Goal: Book appointment/travel/reservation

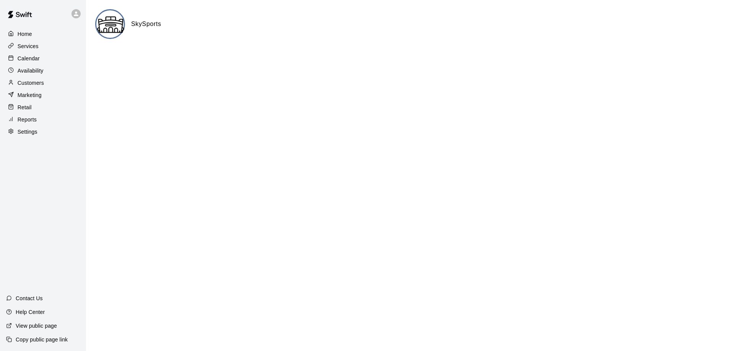
click at [37, 62] on p "Calendar" at bounding box center [29, 59] width 22 height 8
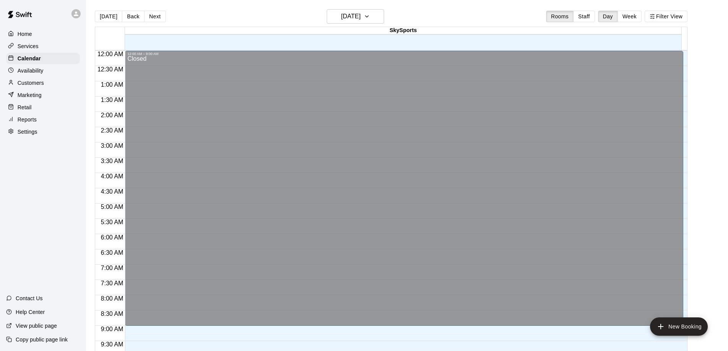
click at [27, 87] on p "Customers" at bounding box center [31, 83] width 26 height 8
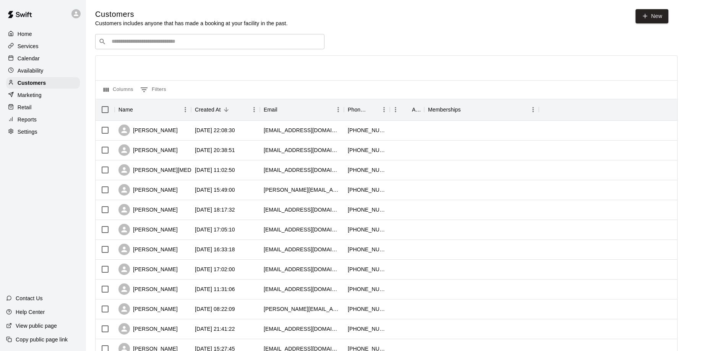
click at [134, 39] on input "Search customers by name or email" at bounding box center [215, 42] width 212 height 8
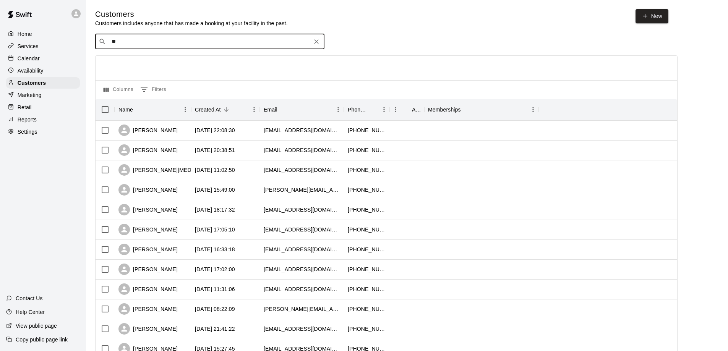
type input "*"
type input "**********"
click at [39, 60] on p "Calendar" at bounding box center [29, 59] width 22 height 8
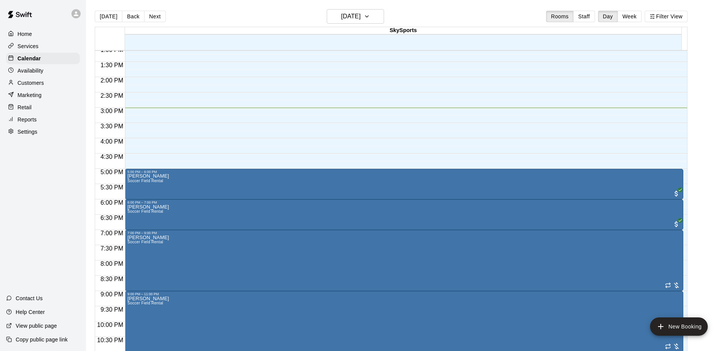
scroll to position [426, 0]
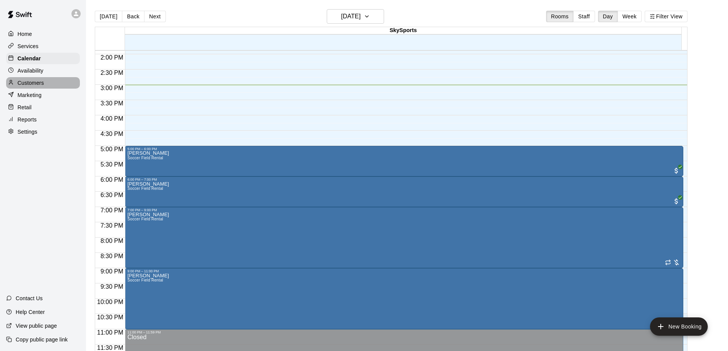
click at [32, 84] on p "Customers" at bounding box center [31, 83] width 26 height 8
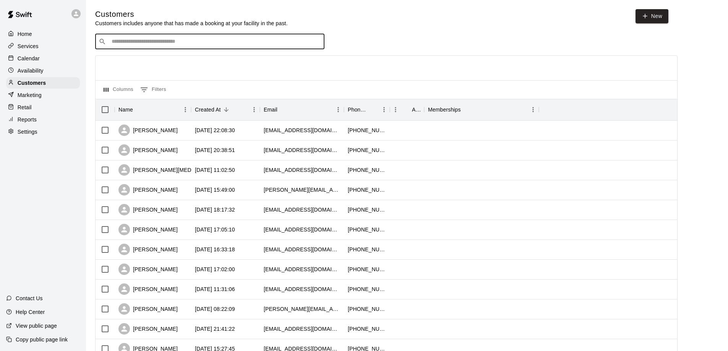
click at [141, 44] on input "Search customers by name or email" at bounding box center [215, 42] width 212 height 8
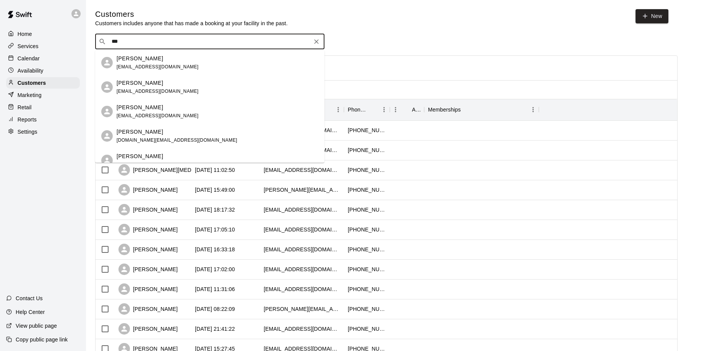
type input "***"
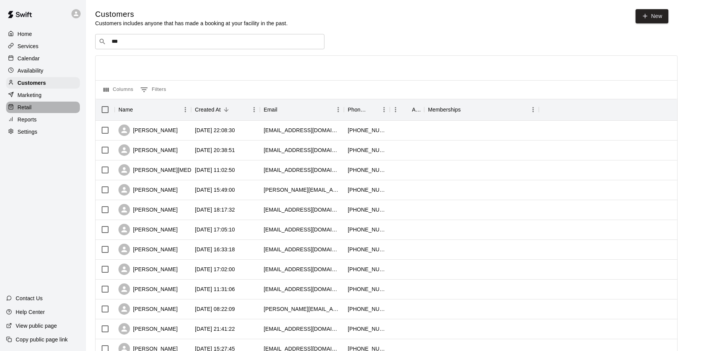
click at [36, 111] on div "Retail" at bounding box center [43, 107] width 74 height 11
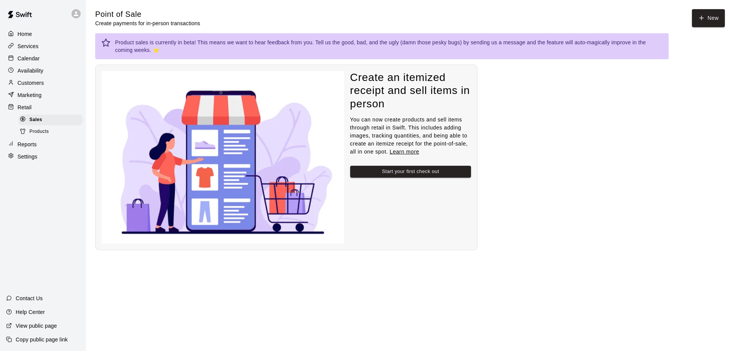
click at [34, 144] on p "Reports" at bounding box center [27, 145] width 19 height 8
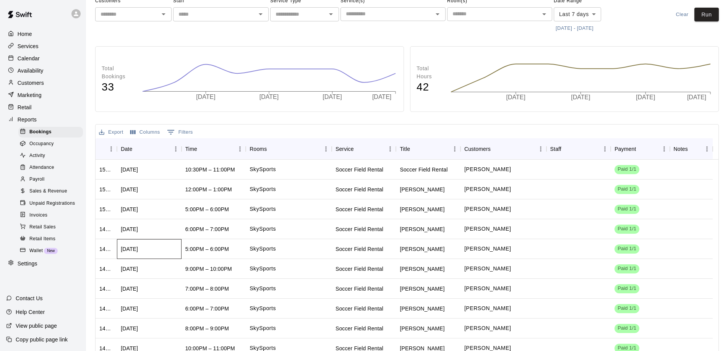
click at [138, 250] on div "[DATE]" at bounding box center [129, 249] width 17 height 8
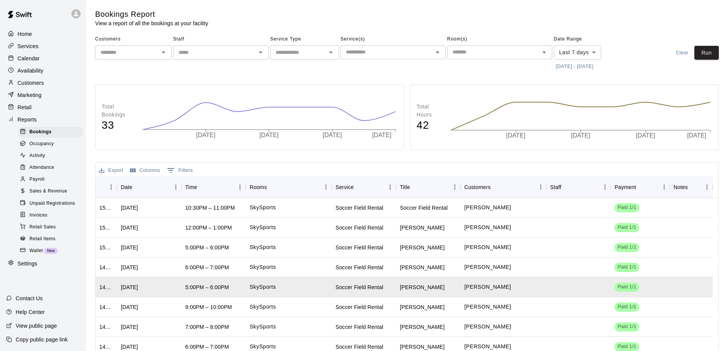
click at [35, 87] on p "Customers" at bounding box center [31, 83] width 26 height 8
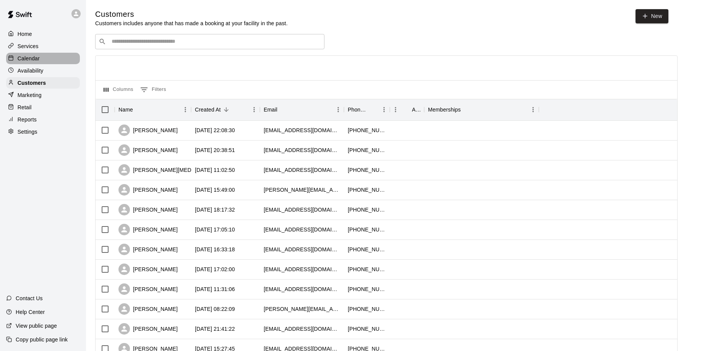
click at [42, 60] on div "Calendar" at bounding box center [43, 58] width 74 height 11
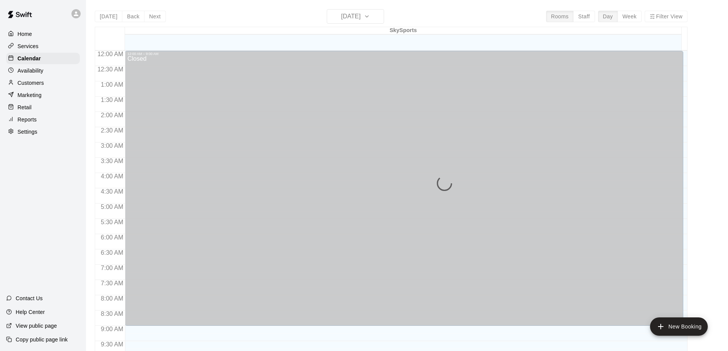
scroll to position [402, 0]
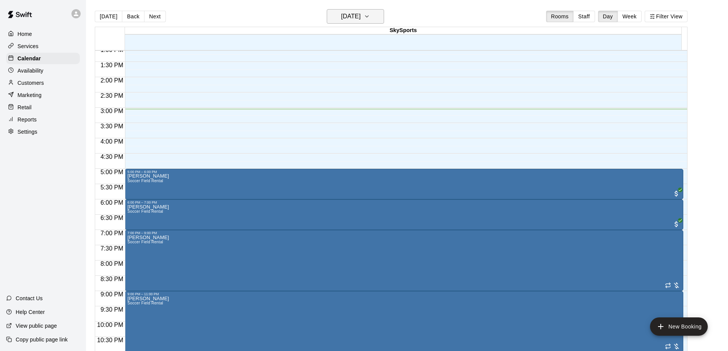
click at [361, 18] on h6 "[DATE]" at bounding box center [350, 16] width 19 height 11
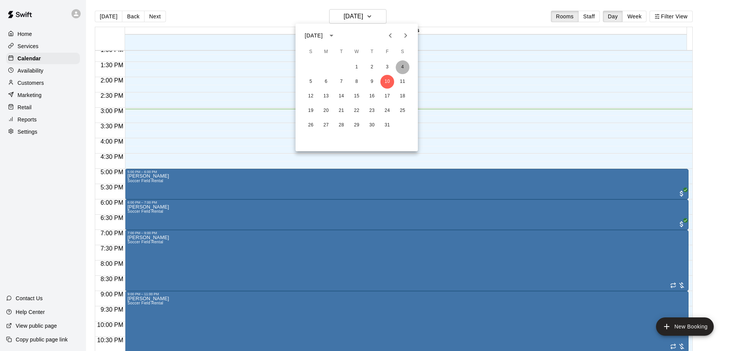
click at [401, 64] on button "4" at bounding box center [403, 67] width 14 height 14
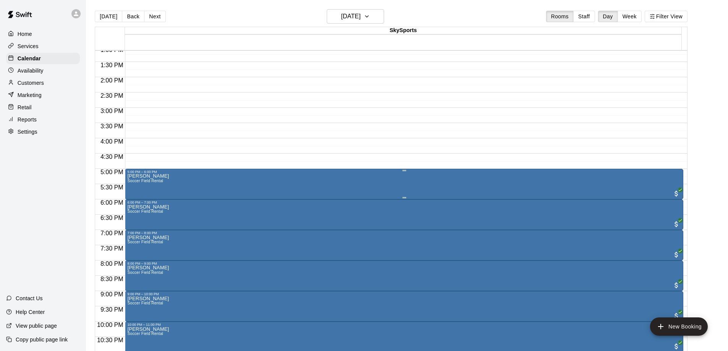
click at [256, 185] on div "[PERSON_NAME] Soccer Field Rental" at bounding box center [404, 349] width 554 height 351
click at [132, 203] on img "edit" at bounding box center [134, 201] width 9 height 9
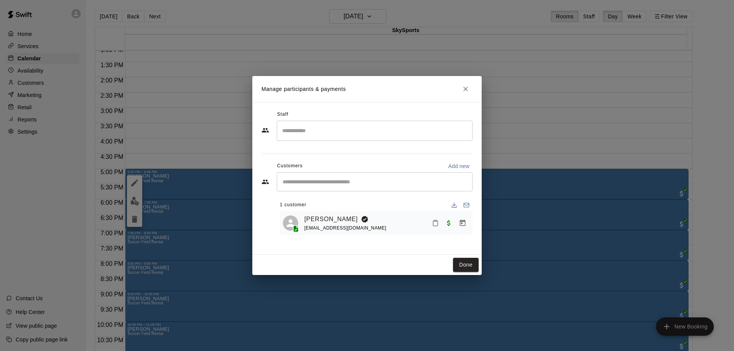
click at [185, 103] on div "Manage participants & payments Staff ​ Customers Add new ​ 1 customer [PERSON_N…" at bounding box center [367, 175] width 734 height 351
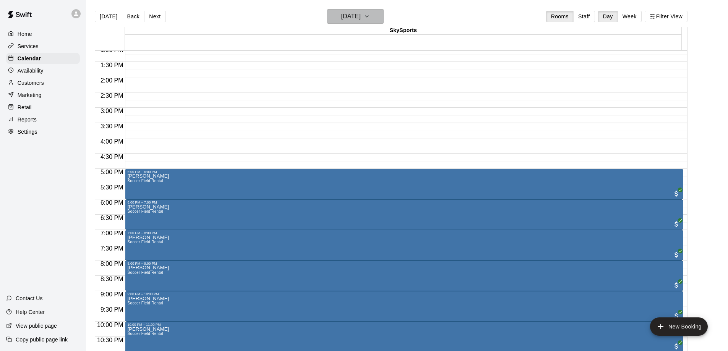
click at [370, 17] on icon "button" at bounding box center [367, 16] width 6 height 9
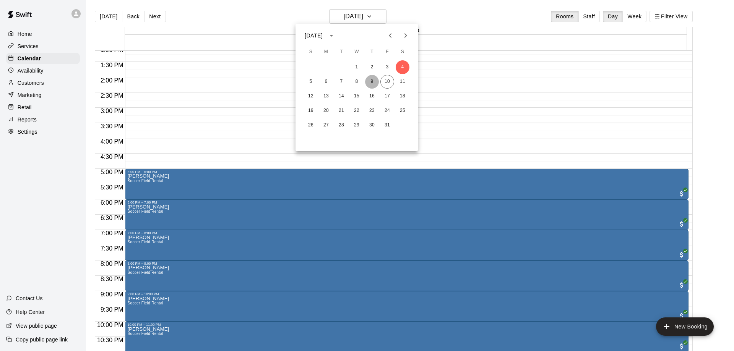
click at [376, 80] on button "9" at bounding box center [372, 82] width 14 height 14
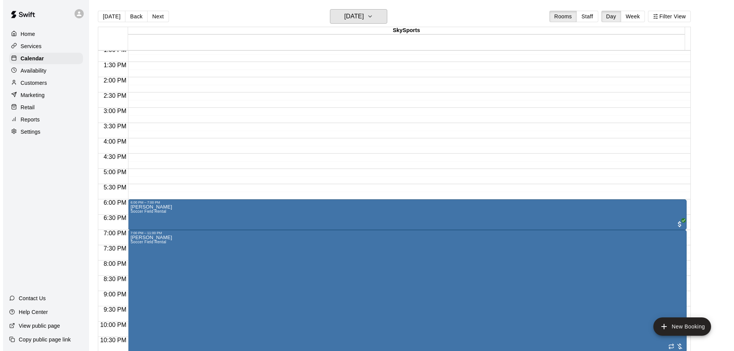
scroll to position [426, 0]
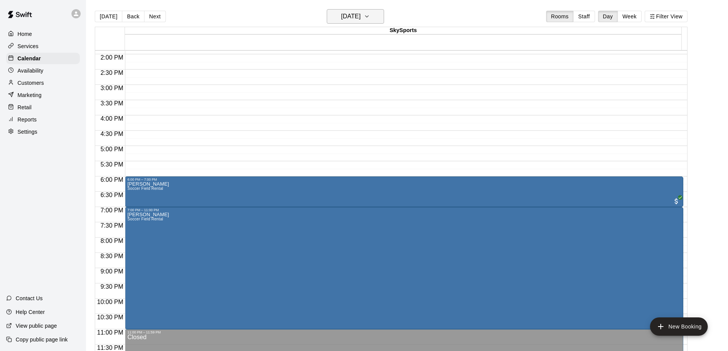
click at [361, 12] on h6 "[DATE]" at bounding box center [350, 16] width 19 height 11
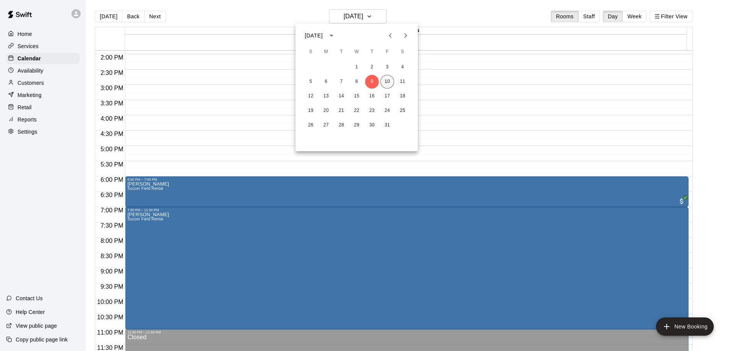
click at [392, 86] on button "10" at bounding box center [387, 82] width 14 height 14
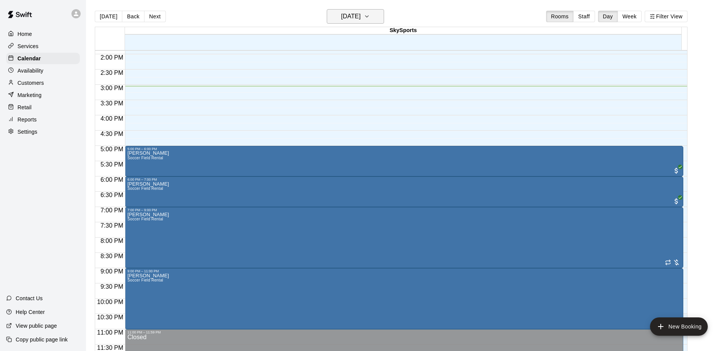
click at [379, 21] on button "[DATE]" at bounding box center [355, 16] width 57 height 15
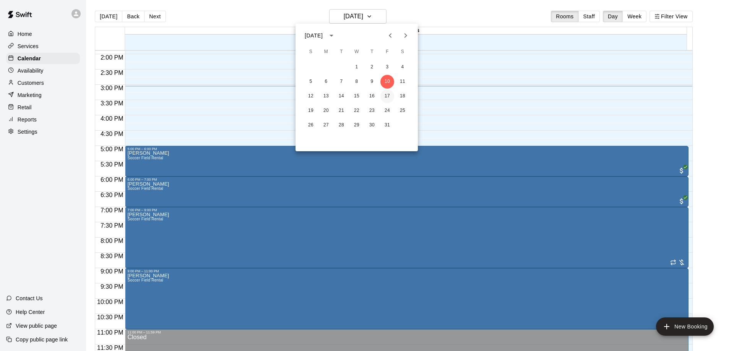
click at [390, 96] on button "17" at bounding box center [387, 96] width 14 height 14
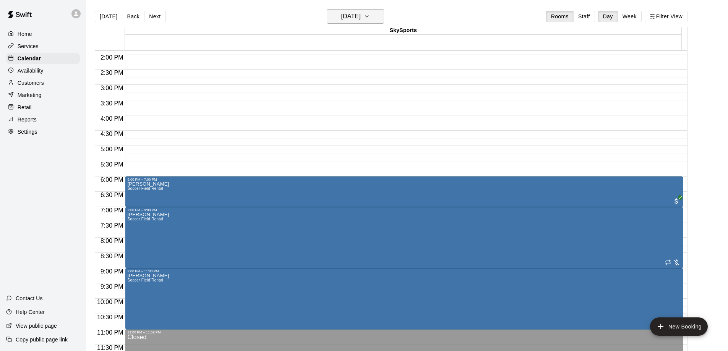
click at [361, 16] on h6 "[DATE]" at bounding box center [350, 16] width 19 height 11
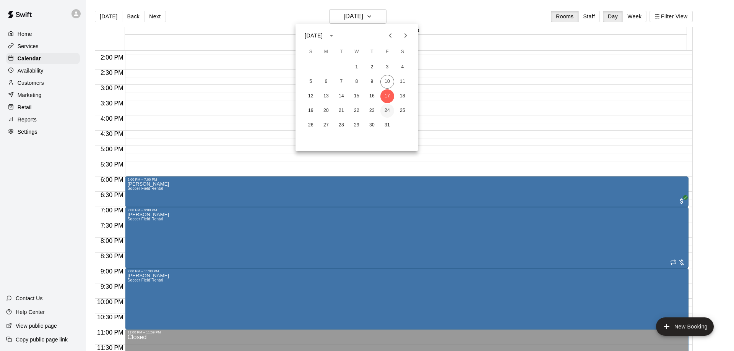
click at [385, 110] on button "24" at bounding box center [387, 111] width 14 height 14
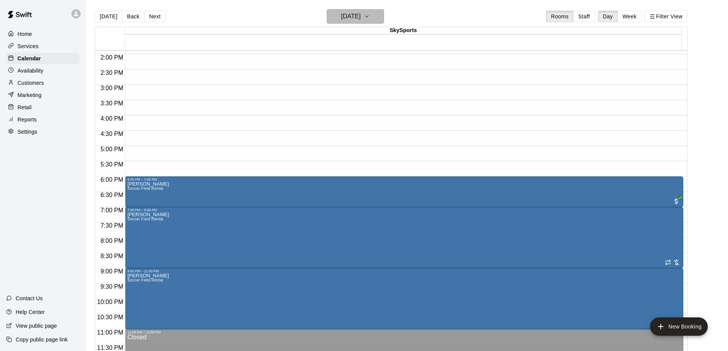
click at [372, 17] on button "[DATE]" at bounding box center [355, 16] width 57 height 15
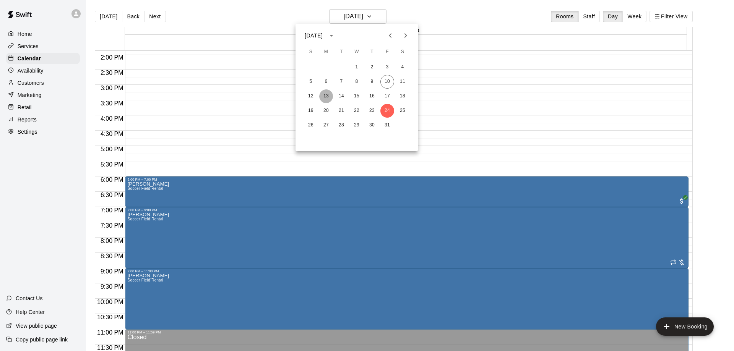
click at [327, 93] on button "13" at bounding box center [326, 96] width 14 height 14
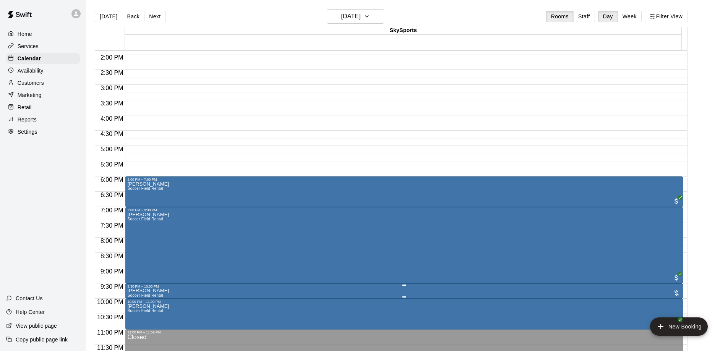
click at [132, 317] on img "edit" at bounding box center [134, 315] width 9 height 9
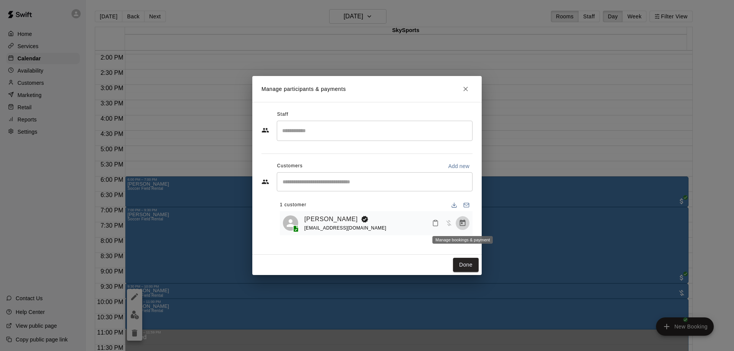
click at [459, 223] on icon "Manage bookings & payment" at bounding box center [463, 223] width 8 height 8
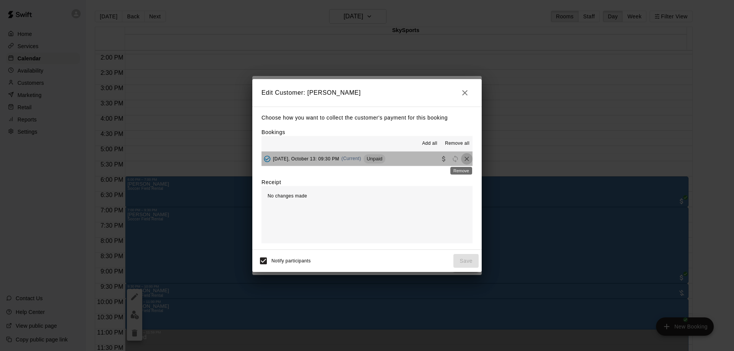
click at [465, 160] on icon "Remove" at bounding box center [467, 159] width 5 height 5
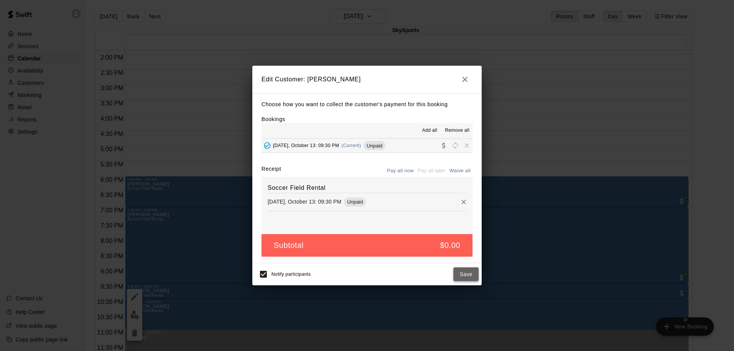
click at [460, 271] on button "Save" at bounding box center [465, 275] width 25 height 14
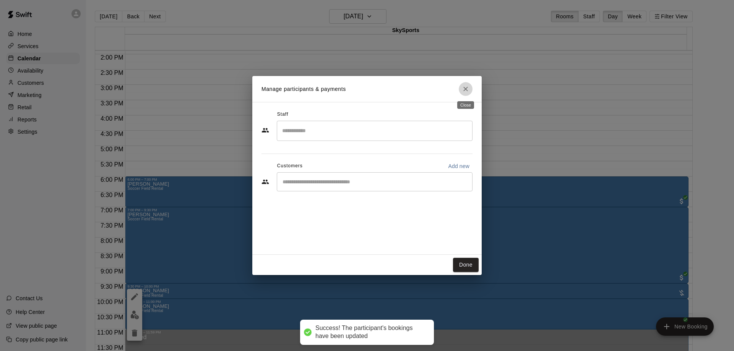
click at [463, 89] on icon "Close" at bounding box center [466, 89] width 8 height 8
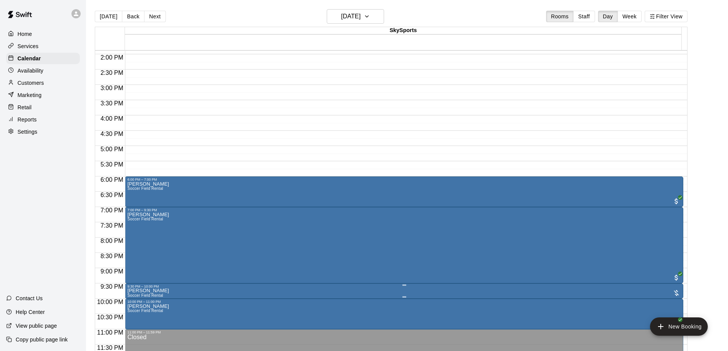
click at [263, 288] on div "9:30 PM – 10:00 PM" at bounding box center [404, 287] width 554 height 4
click at [132, 308] on img "edit" at bounding box center [134, 310] width 9 height 9
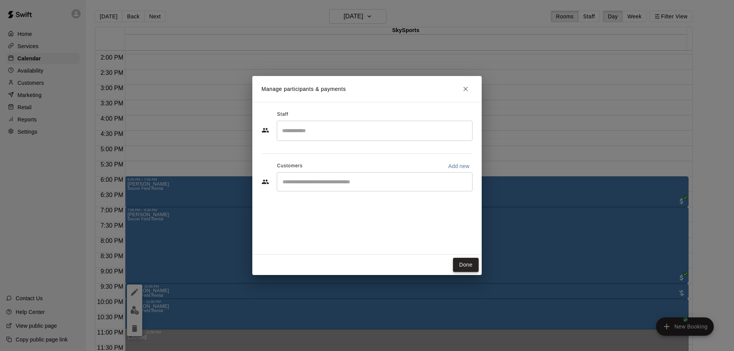
click at [466, 259] on button "Done" at bounding box center [466, 265] width 26 height 14
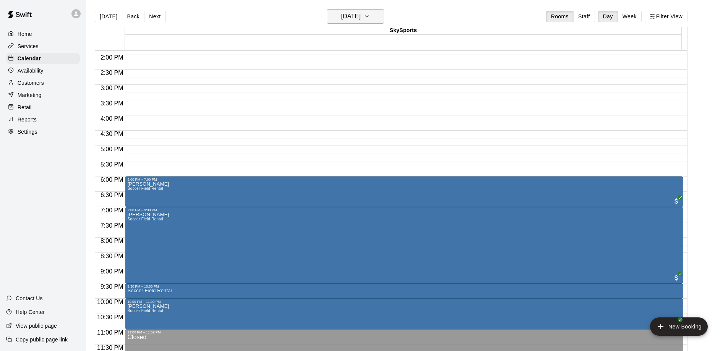
click at [363, 23] on button "[DATE]" at bounding box center [355, 16] width 57 height 15
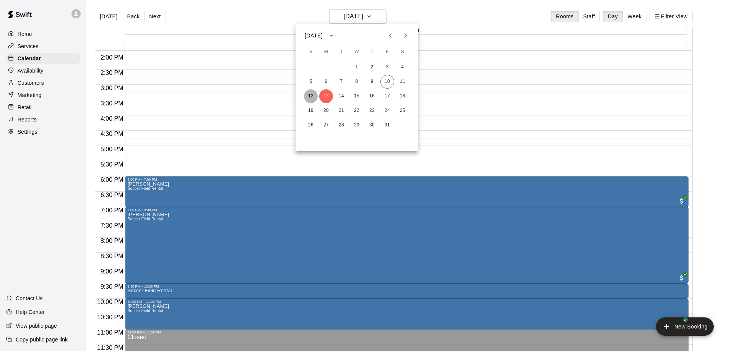
click at [312, 94] on button "12" at bounding box center [311, 96] width 14 height 14
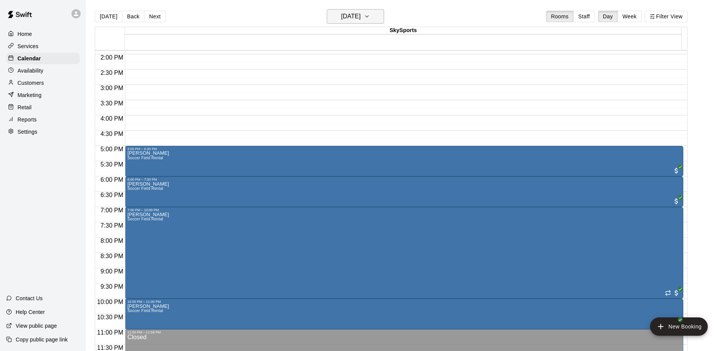
click at [373, 13] on button "[DATE]" at bounding box center [355, 16] width 57 height 15
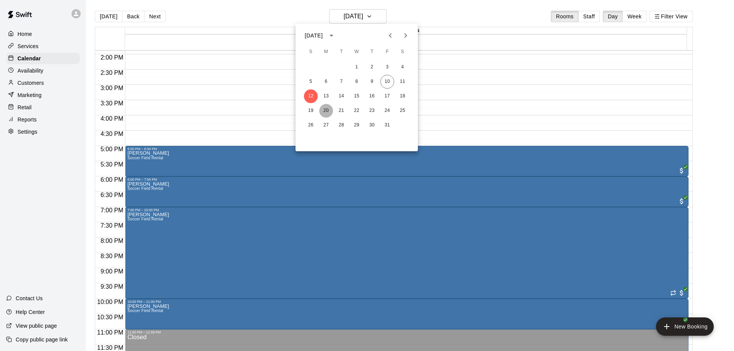
click at [330, 112] on button "20" at bounding box center [326, 111] width 14 height 14
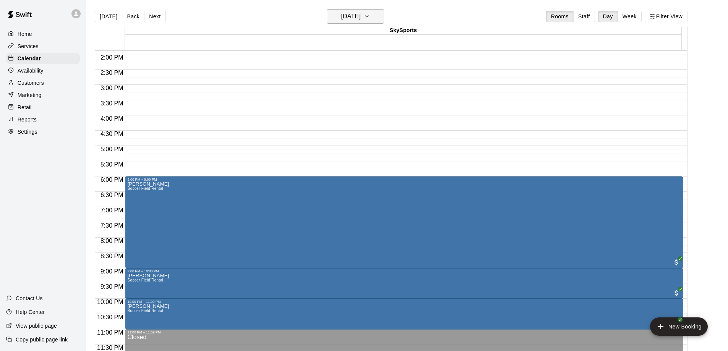
click at [359, 18] on h6 "[DATE]" at bounding box center [350, 16] width 19 height 11
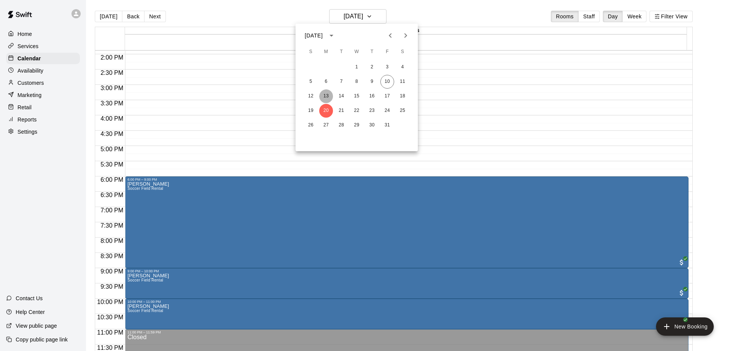
click at [330, 97] on button "13" at bounding box center [326, 96] width 14 height 14
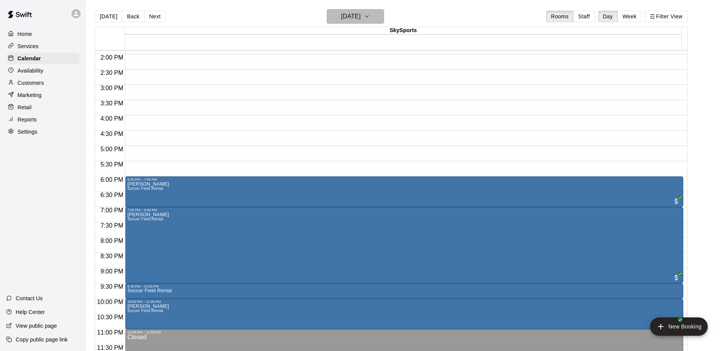
click at [361, 19] on h6 "[DATE]" at bounding box center [350, 16] width 19 height 11
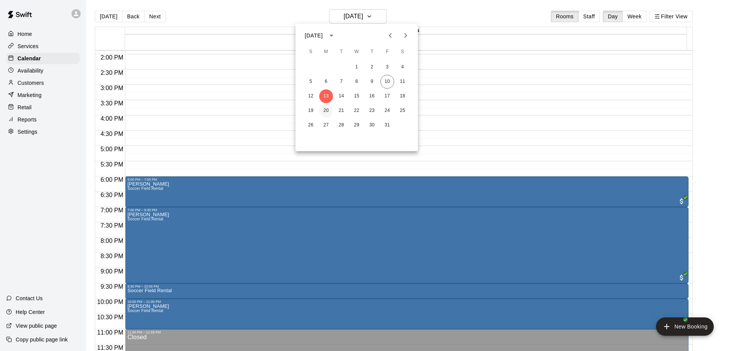
click at [325, 111] on button "20" at bounding box center [326, 111] width 14 height 14
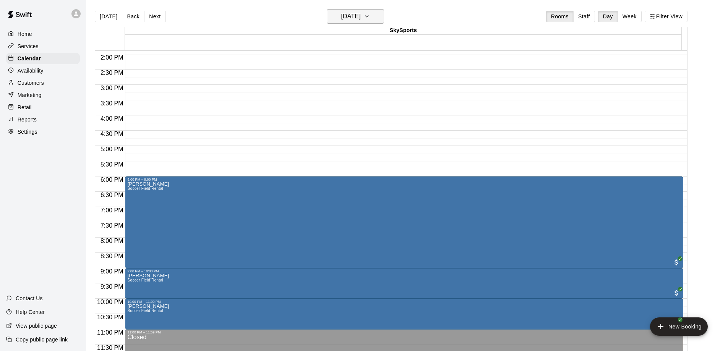
click at [369, 10] on button "[DATE]" at bounding box center [355, 16] width 57 height 15
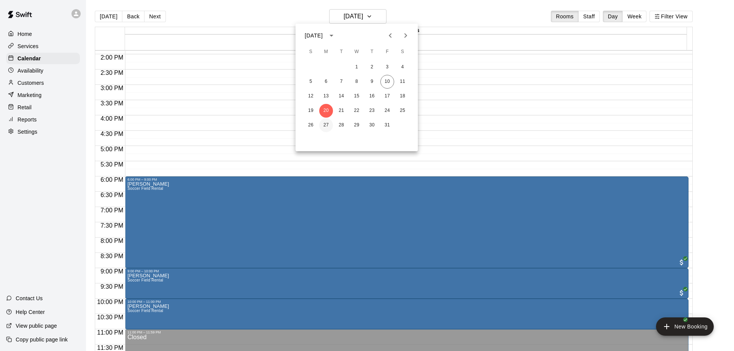
click at [325, 125] on button "27" at bounding box center [326, 126] width 14 height 14
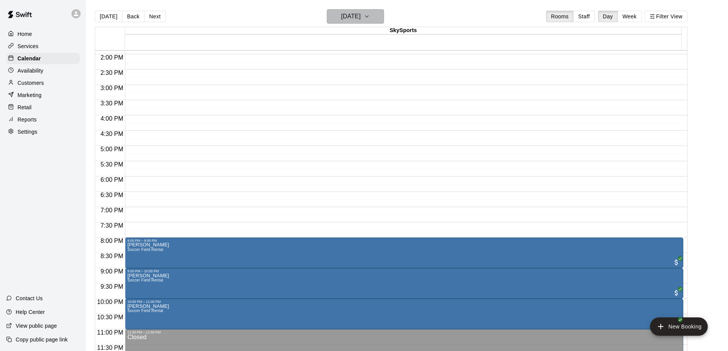
click at [361, 17] on h6 "[DATE]" at bounding box center [350, 16] width 19 height 11
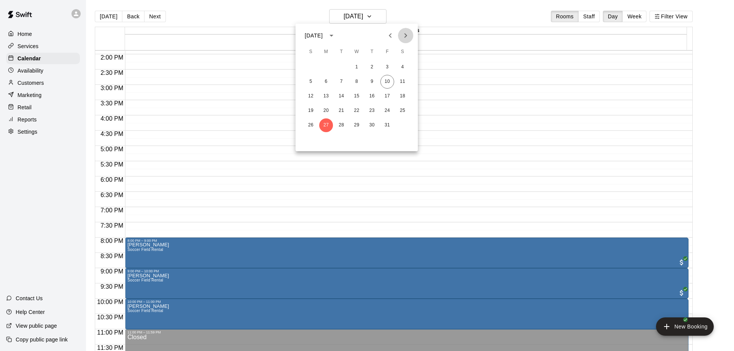
click at [405, 36] on icon "Next month" at bounding box center [405, 35] width 9 height 9
click at [388, 37] on icon "Previous month" at bounding box center [390, 35] width 9 height 9
click at [324, 111] on button "20" at bounding box center [326, 111] width 14 height 14
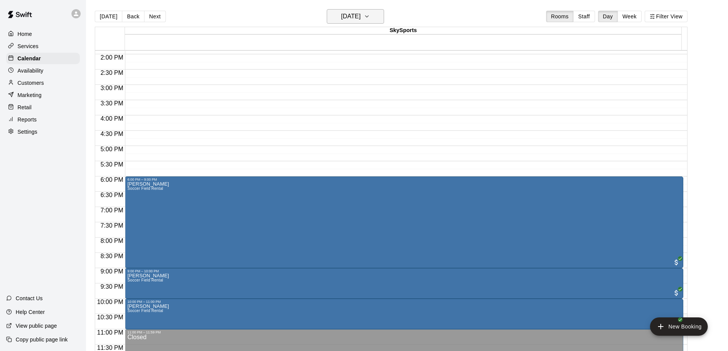
click at [361, 15] on h6 "[DATE]" at bounding box center [350, 16] width 19 height 11
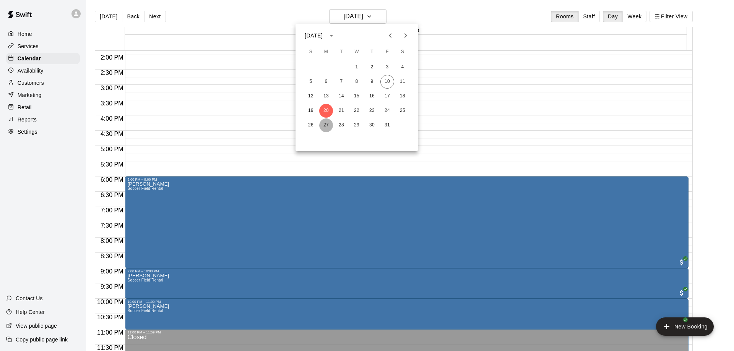
click at [331, 124] on button "27" at bounding box center [326, 126] width 14 height 14
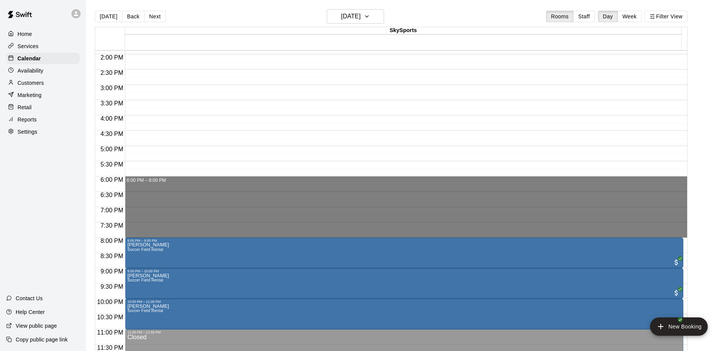
drag, startPoint x: 138, startPoint y: 178, endPoint x: 141, endPoint y: 232, distance: 54.0
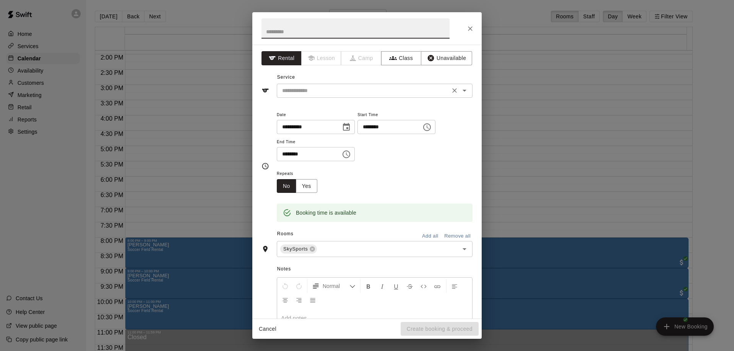
click at [369, 91] on input "text" at bounding box center [363, 91] width 169 height 10
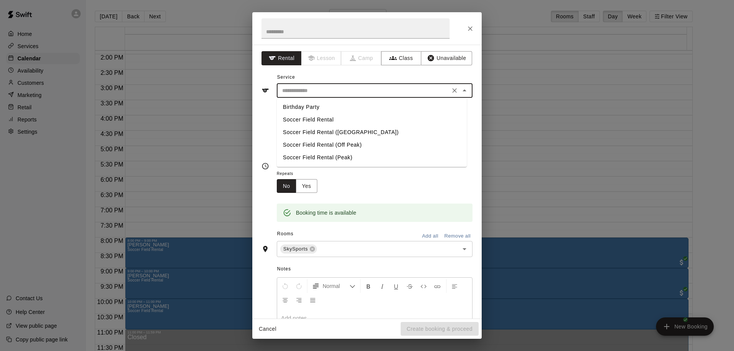
click at [322, 122] on li "Soccer Field Rental" at bounding box center [372, 120] width 190 height 13
type input "**********"
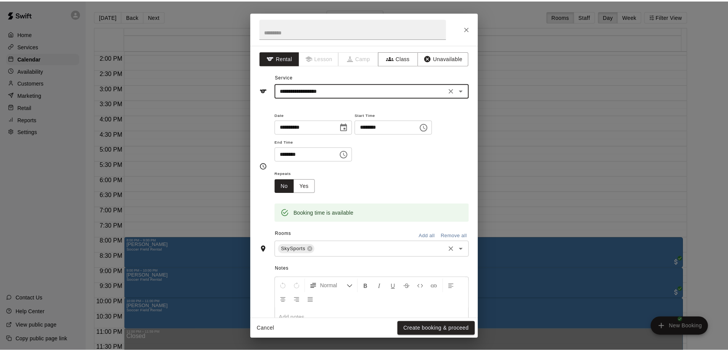
scroll to position [38, 0]
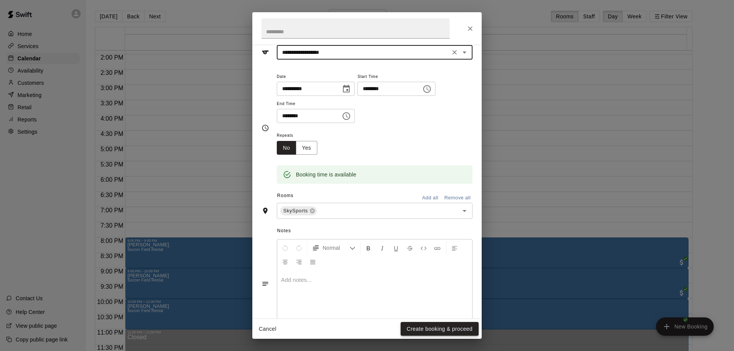
click at [415, 326] on button "Create booking & proceed" at bounding box center [440, 329] width 78 height 14
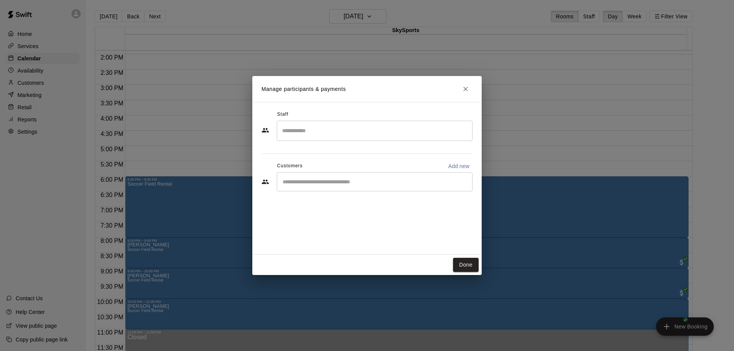
click at [332, 184] on input "Start typing to search customers..." at bounding box center [374, 182] width 189 height 8
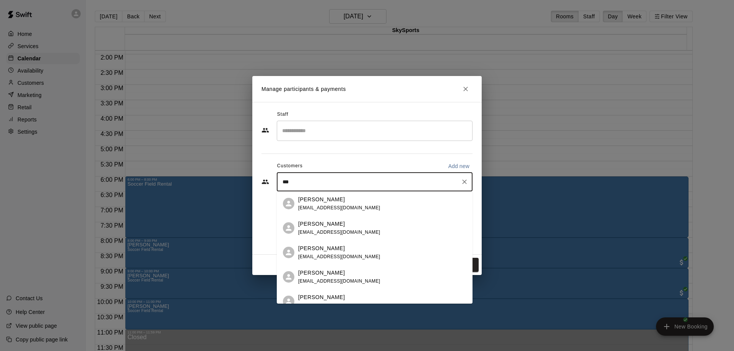
type input "****"
click at [347, 279] on span "[EMAIL_ADDRESS][DOMAIN_NAME]" at bounding box center [339, 281] width 82 height 5
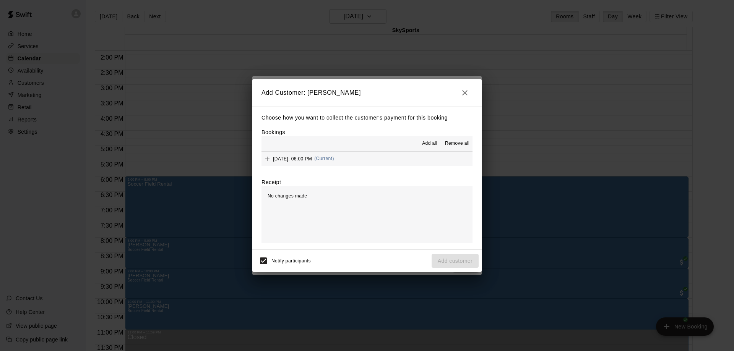
click at [393, 161] on button "[DATE]: 06:00 PM (Current)" at bounding box center [367, 159] width 211 height 14
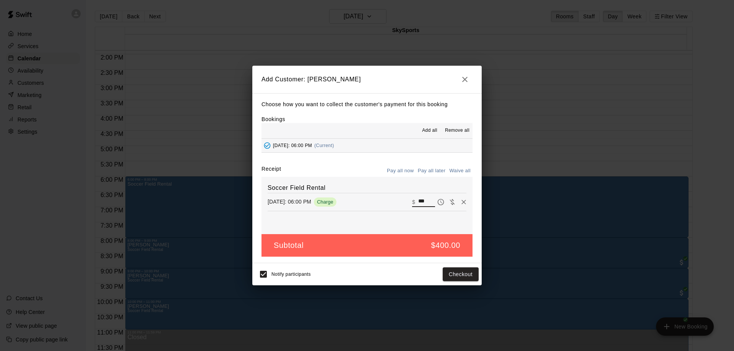
click at [418, 200] on input "***" at bounding box center [426, 202] width 17 height 10
type input "***"
click at [427, 170] on button "Pay all later" at bounding box center [432, 171] width 32 height 12
click at [444, 276] on button "Add customer" at bounding box center [455, 275] width 47 height 14
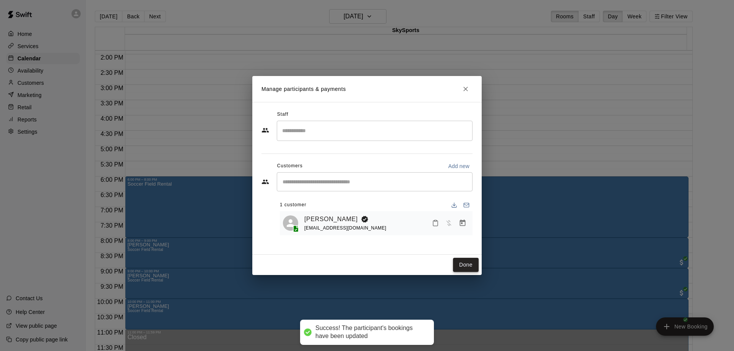
click at [470, 262] on button "Done" at bounding box center [466, 265] width 26 height 14
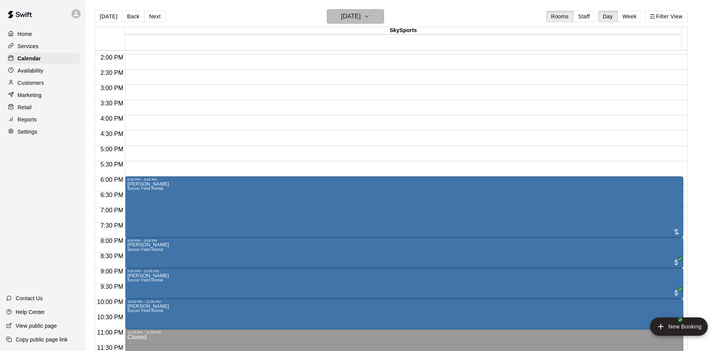
click at [361, 18] on h6 "[DATE]" at bounding box center [350, 16] width 19 height 11
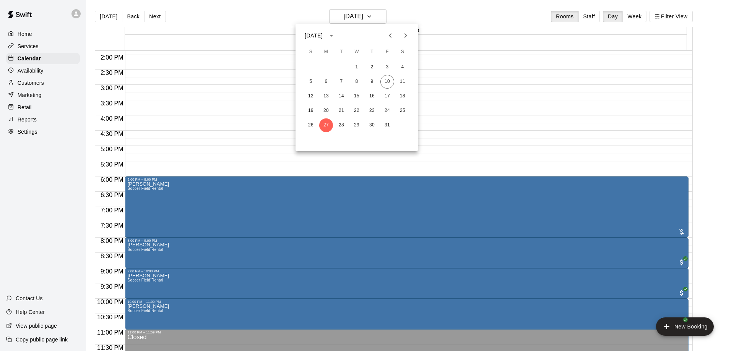
click at [407, 36] on icon "Next month" at bounding box center [405, 35] width 9 height 9
click at [327, 80] on button "3" at bounding box center [326, 82] width 14 height 14
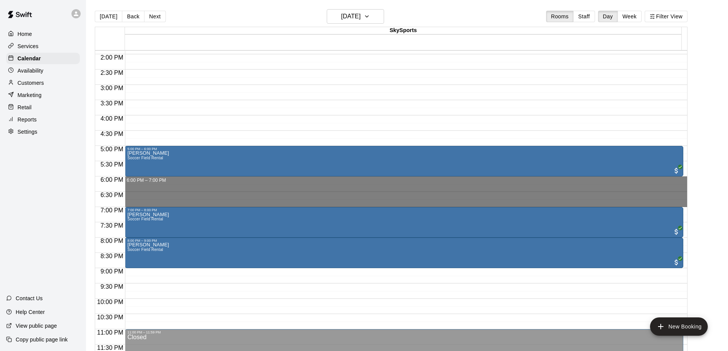
drag, startPoint x: 162, startPoint y: 179, endPoint x: 158, endPoint y: 203, distance: 24.8
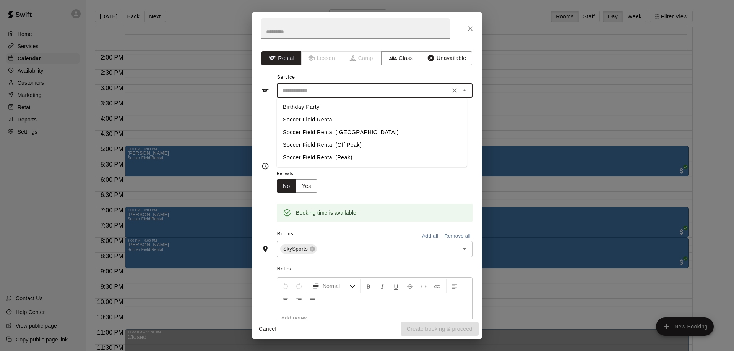
click at [371, 89] on input "text" at bounding box center [363, 91] width 169 height 10
click at [322, 122] on li "Soccer Field Rental" at bounding box center [372, 120] width 190 height 13
type input "**********"
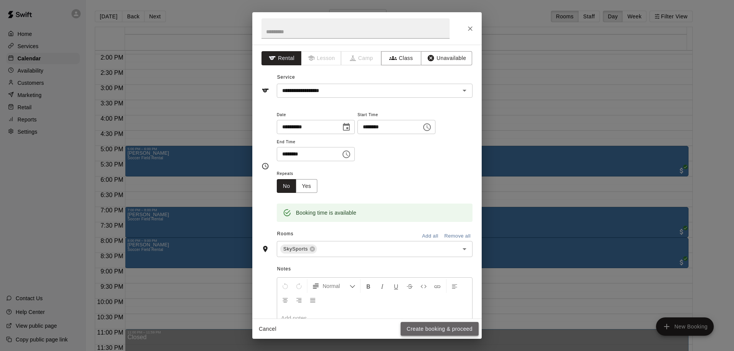
click at [417, 325] on button "Create booking & proceed" at bounding box center [440, 329] width 78 height 14
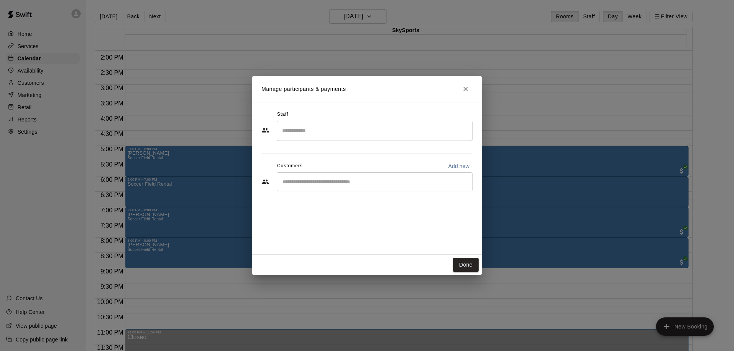
click at [310, 177] on div "​" at bounding box center [375, 181] width 196 height 19
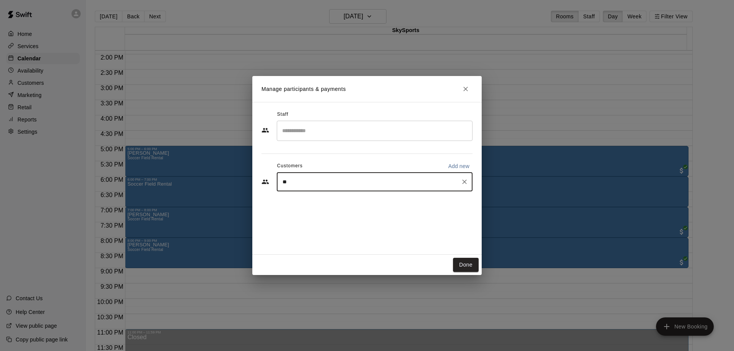
type input "***"
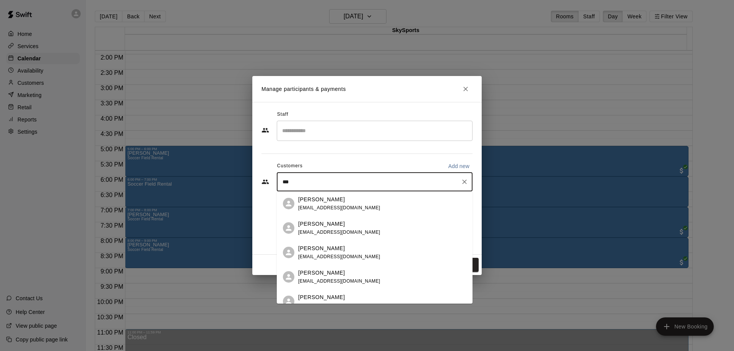
click at [313, 273] on p "[PERSON_NAME]" at bounding box center [321, 273] width 47 height 8
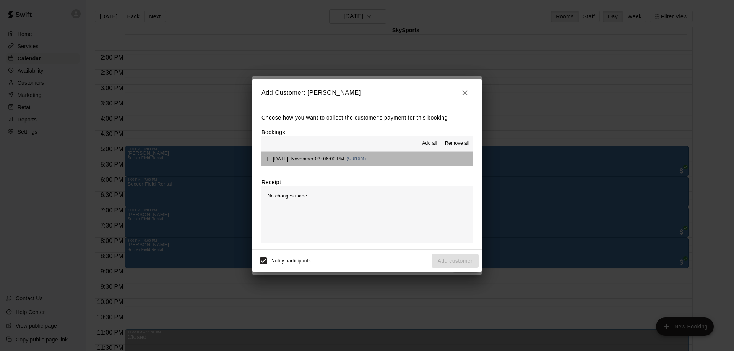
click at [418, 159] on button "[DATE], November 03: 06:00 PM (Current)" at bounding box center [367, 159] width 211 height 14
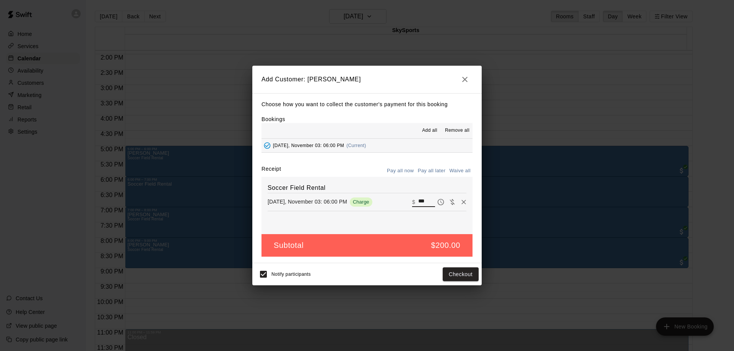
click at [418, 201] on input "***" at bounding box center [426, 202] width 17 height 10
type input "***"
click at [435, 174] on button "Pay all later" at bounding box center [432, 171] width 32 height 12
click at [441, 273] on button "Add customer" at bounding box center [455, 275] width 47 height 14
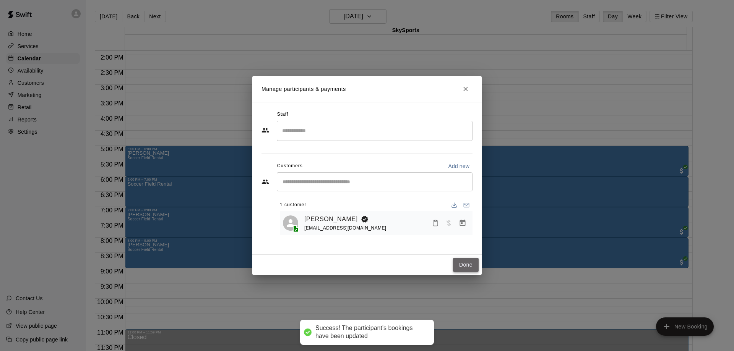
click at [461, 265] on button "Done" at bounding box center [466, 265] width 26 height 14
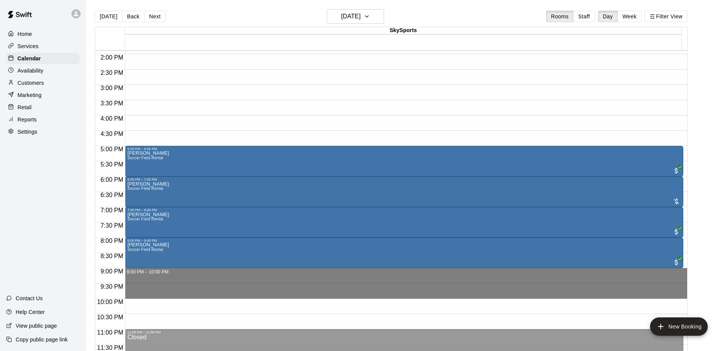
drag, startPoint x: 148, startPoint y: 271, endPoint x: 137, endPoint y: 294, distance: 25.8
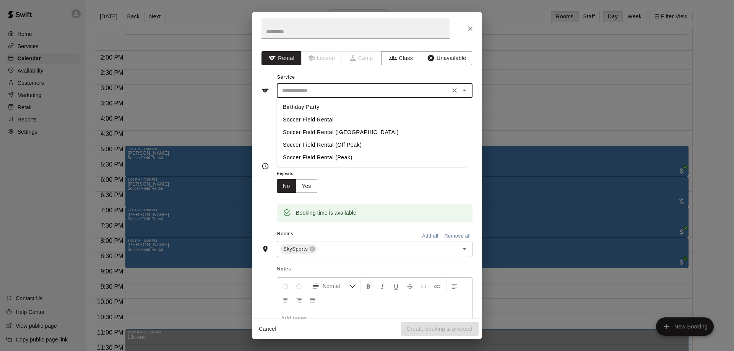
click at [340, 91] on input "text" at bounding box center [363, 91] width 169 height 10
click at [309, 119] on li "Soccer Field Rental" at bounding box center [372, 120] width 190 height 13
type input "**********"
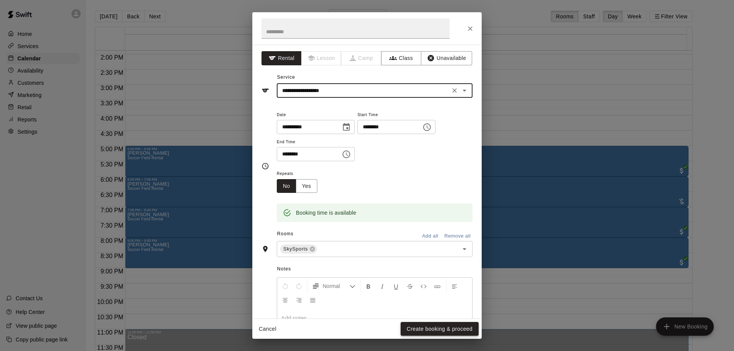
click at [410, 329] on button "Create booking & proceed" at bounding box center [440, 329] width 78 height 14
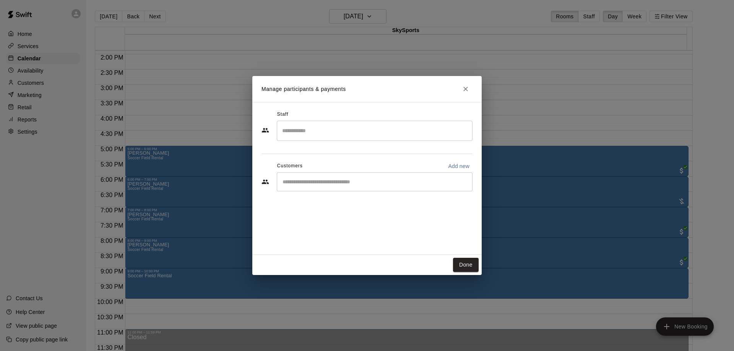
click at [374, 184] on input "Start typing to search customers..." at bounding box center [374, 182] width 189 height 8
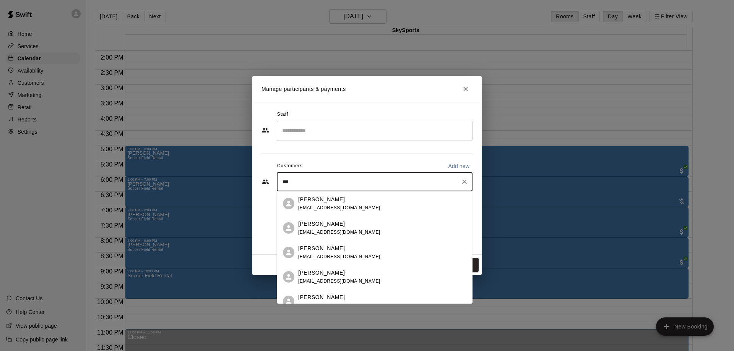
type input "****"
click at [340, 280] on span "[EMAIL_ADDRESS][DOMAIN_NAME]" at bounding box center [339, 281] width 82 height 5
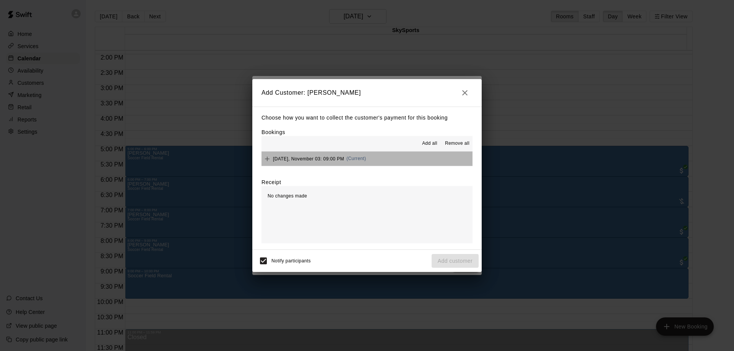
click at [418, 157] on button "[DATE], November 03: 09:00 PM (Current)" at bounding box center [367, 159] width 211 height 14
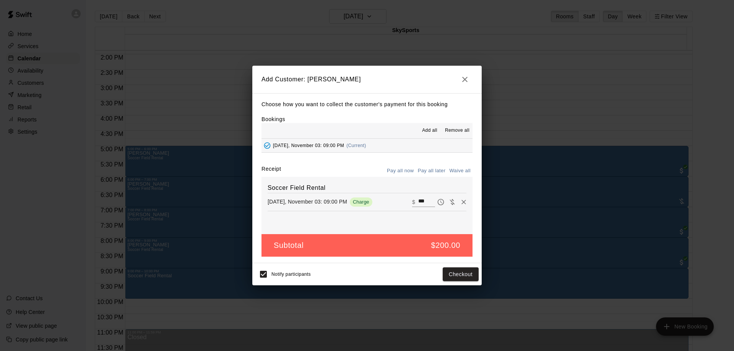
click at [425, 168] on button "Pay all later" at bounding box center [432, 171] width 32 height 12
click at [458, 270] on button "Add customer" at bounding box center [455, 275] width 47 height 14
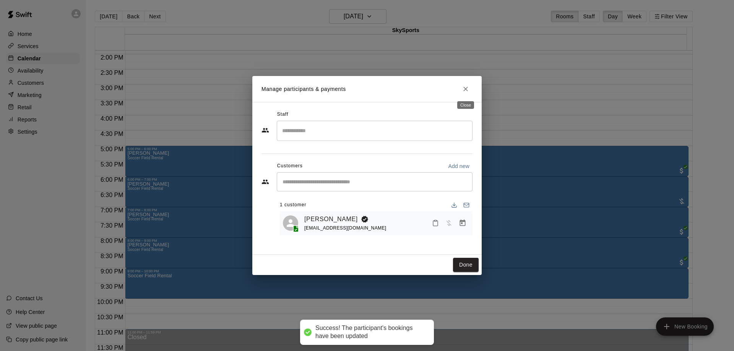
click at [460, 88] on button "Close" at bounding box center [466, 89] width 14 height 14
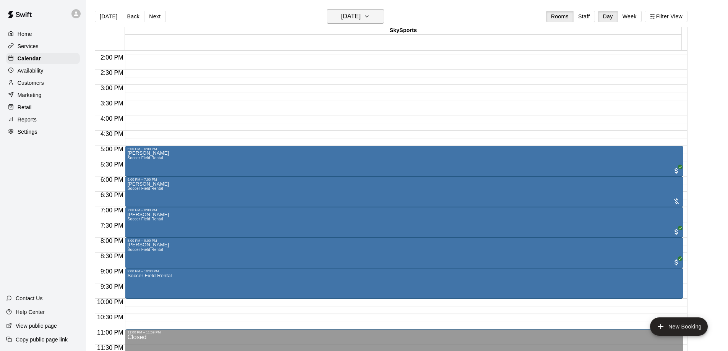
click at [375, 13] on button "[DATE]" at bounding box center [355, 16] width 57 height 15
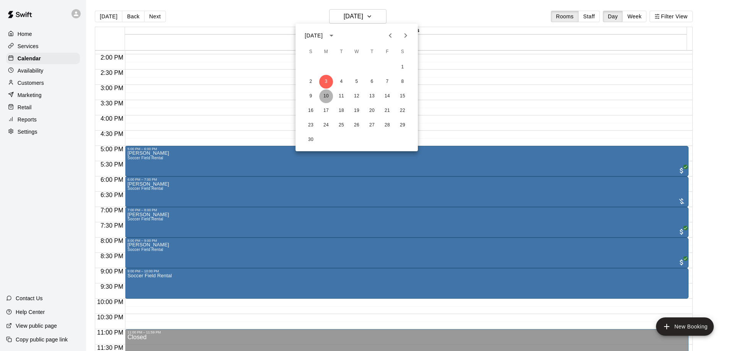
click at [329, 94] on button "10" at bounding box center [326, 96] width 14 height 14
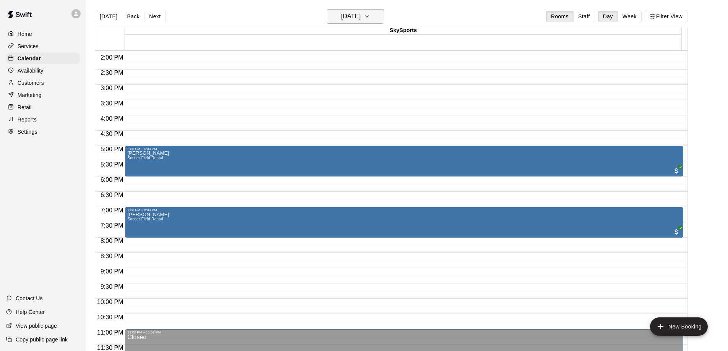
click at [361, 18] on h6 "[DATE]" at bounding box center [350, 16] width 19 height 11
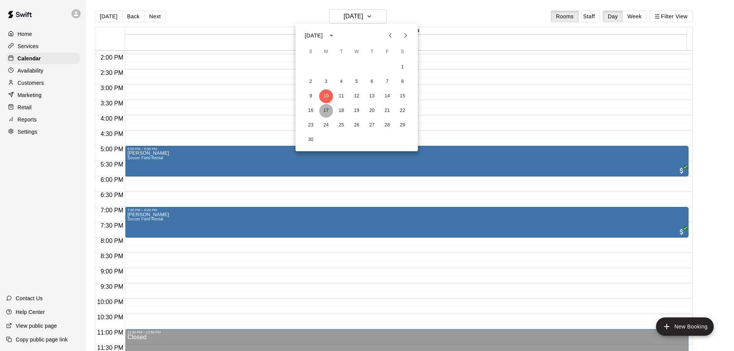
click at [329, 108] on button "17" at bounding box center [326, 111] width 14 height 14
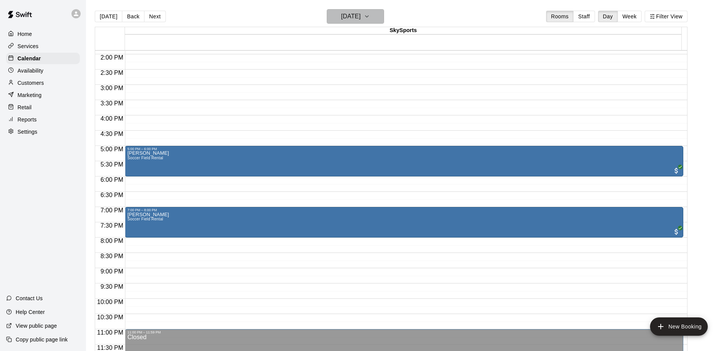
click at [361, 15] on h6 "[DATE]" at bounding box center [350, 16] width 19 height 11
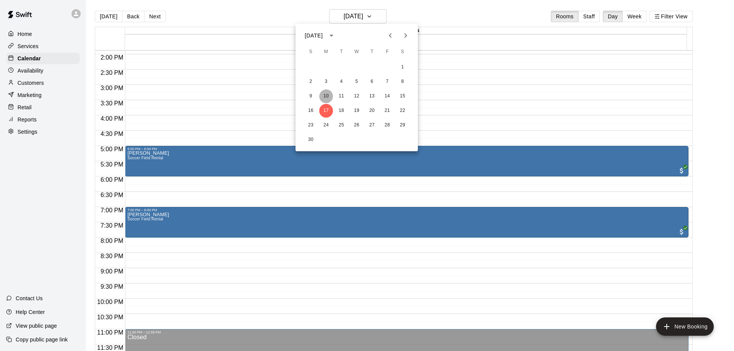
click at [331, 94] on button "10" at bounding box center [326, 96] width 14 height 14
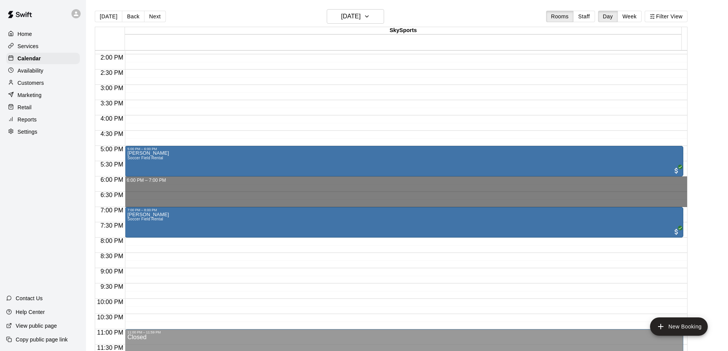
drag, startPoint x: 141, startPoint y: 179, endPoint x: 140, endPoint y: 202, distance: 23.3
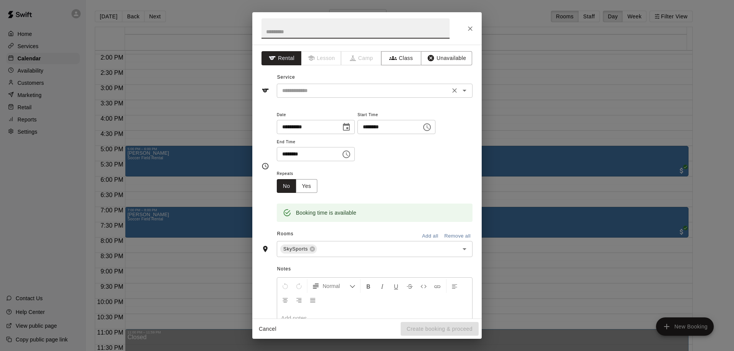
click at [368, 92] on input "text" at bounding box center [363, 91] width 169 height 10
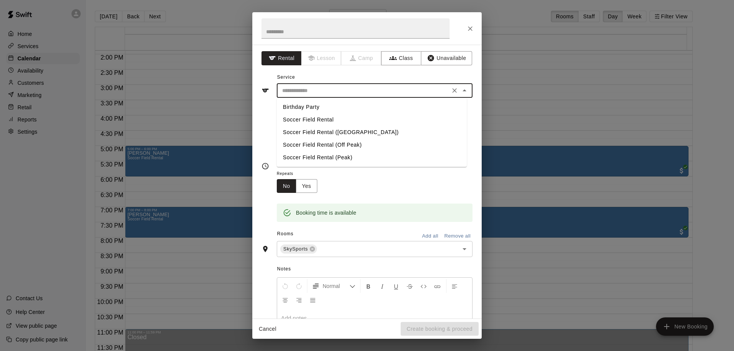
click at [320, 119] on li "Soccer Field Rental" at bounding box center [372, 120] width 190 height 13
type input "**********"
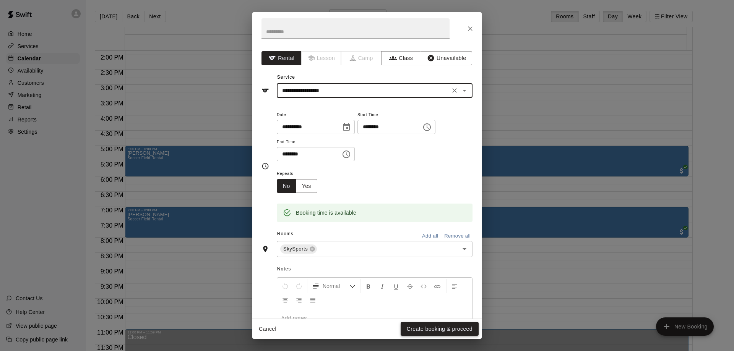
click at [443, 327] on button "Create booking & proceed" at bounding box center [440, 329] width 78 height 14
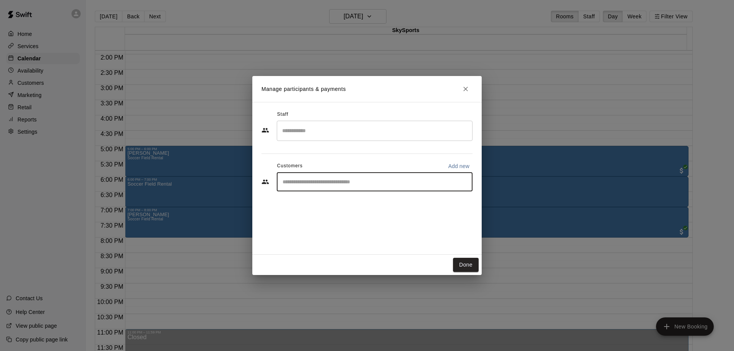
click at [346, 185] on input "Start typing to search customers..." at bounding box center [374, 182] width 189 height 8
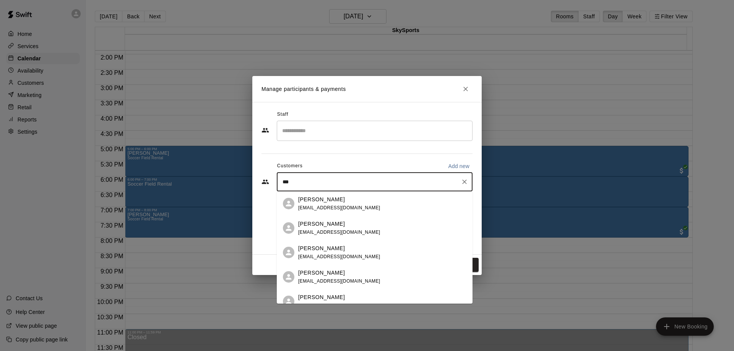
type input "****"
click at [337, 277] on div "[PERSON_NAME] [EMAIL_ADDRESS][DOMAIN_NAME]" at bounding box center [339, 277] width 82 height 16
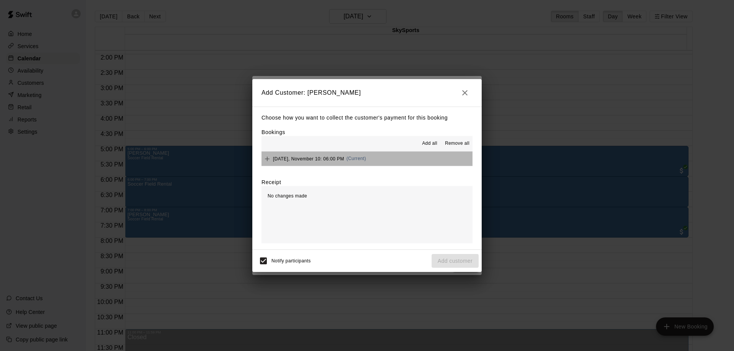
click at [432, 157] on button "[DATE], November 10: 06:00 PM (Current)" at bounding box center [367, 159] width 211 height 14
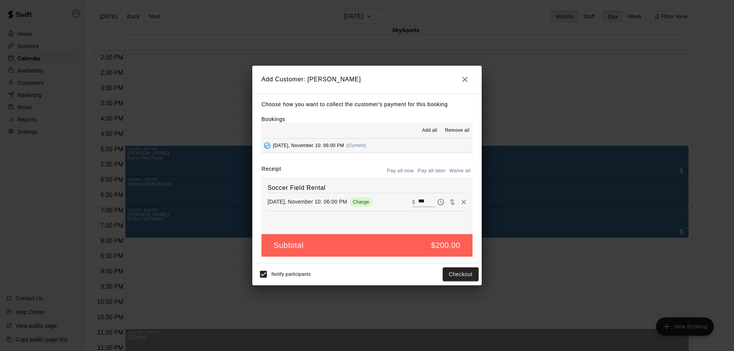
click at [431, 168] on button "Pay all later" at bounding box center [432, 171] width 32 height 12
click at [467, 273] on button "Add customer" at bounding box center [455, 275] width 47 height 14
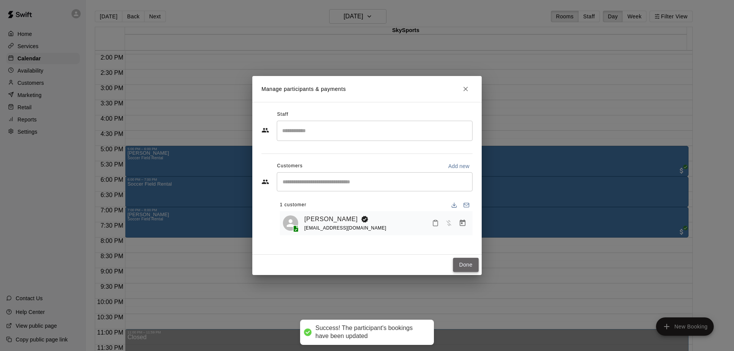
click at [463, 263] on button "Done" at bounding box center [466, 265] width 26 height 14
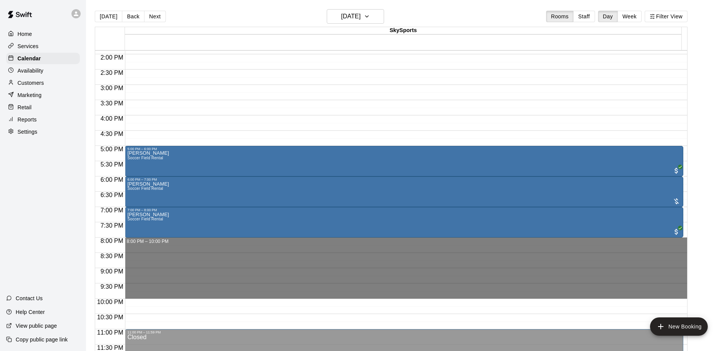
drag, startPoint x: 154, startPoint y: 242, endPoint x: 153, endPoint y: 294, distance: 52.4
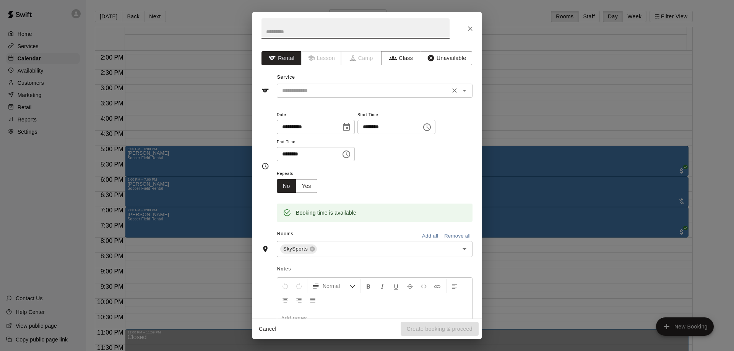
click at [327, 94] on input "text" at bounding box center [363, 91] width 169 height 10
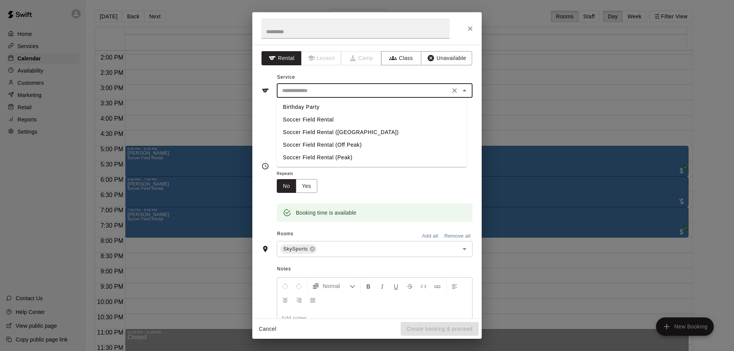
click at [325, 119] on li "Soccer Field Rental" at bounding box center [372, 120] width 190 height 13
type input "**********"
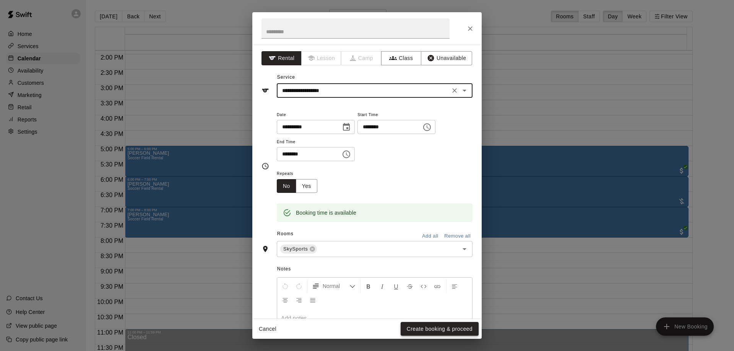
click at [452, 324] on button "Create booking & proceed" at bounding box center [440, 329] width 78 height 14
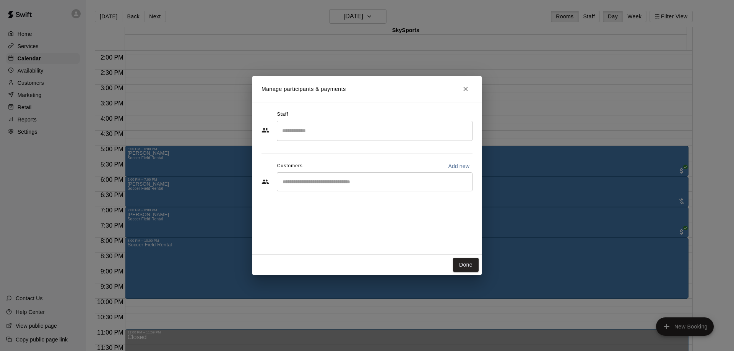
click at [333, 187] on div "​" at bounding box center [375, 181] width 196 height 19
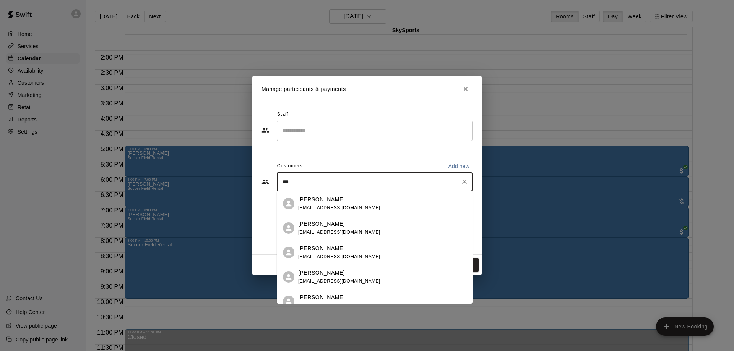
type input "****"
click at [340, 274] on div "[PERSON_NAME]" at bounding box center [339, 273] width 82 height 8
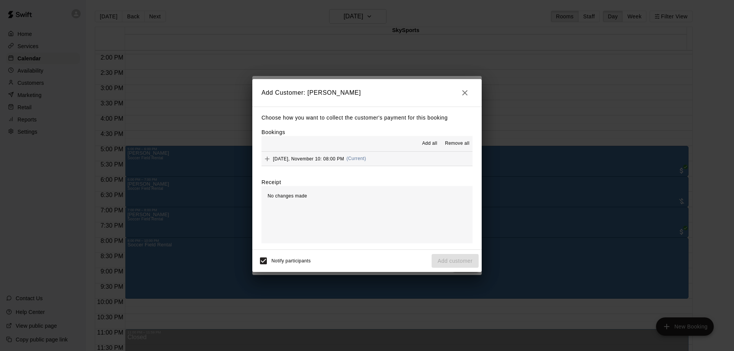
click at [412, 163] on button "[DATE], November 10: 08:00 PM (Current)" at bounding box center [367, 159] width 211 height 14
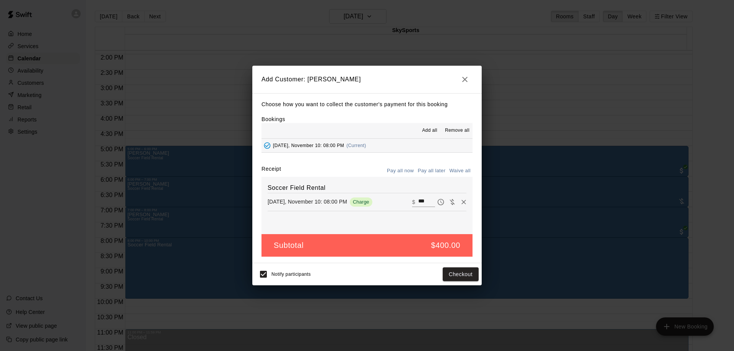
click at [432, 171] on button "Pay all later" at bounding box center [432, 171] width 32 height 12
click at [460, 274] on button "Add customer" at bounding box center [455, 275] width 47 height 14
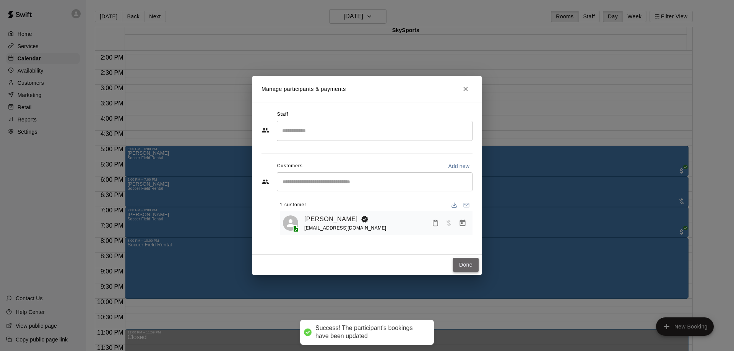
click at [470, 263] on button "Done" at bounding box center [466, 265] width 26 height 14
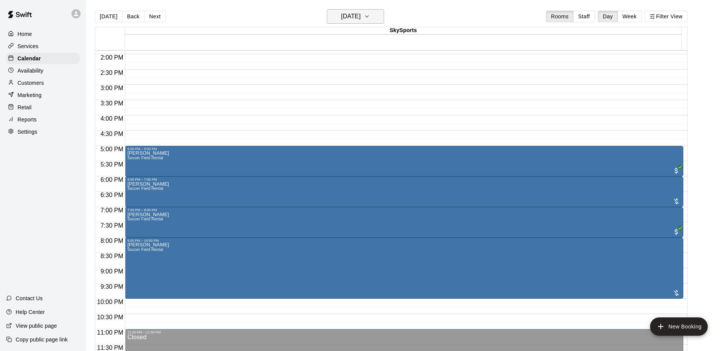
click at [382, 11] on button "[DATE]" at bounding box center [355, 16] width 57 height 15
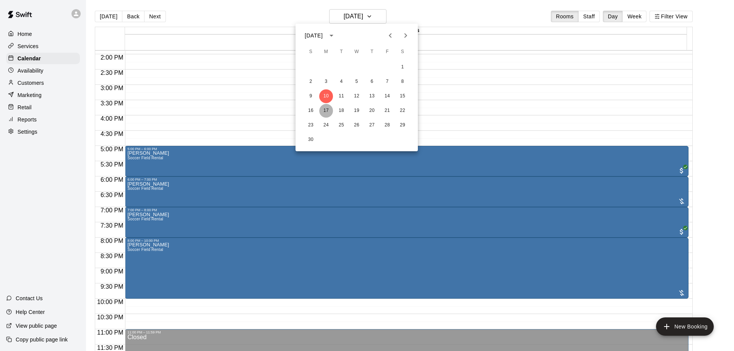
click at [323, 109] on button "17" at bounding box center [326, 111] width 14 height 14
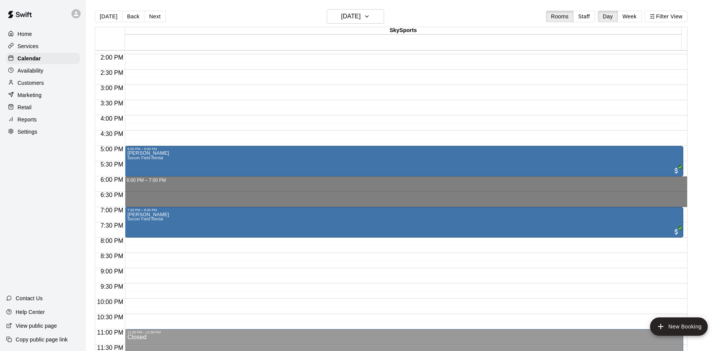
drag, startPoint x: 180, startPoint y: 177, endPoint x: 171, endPoint y: 201, distance: 25.6
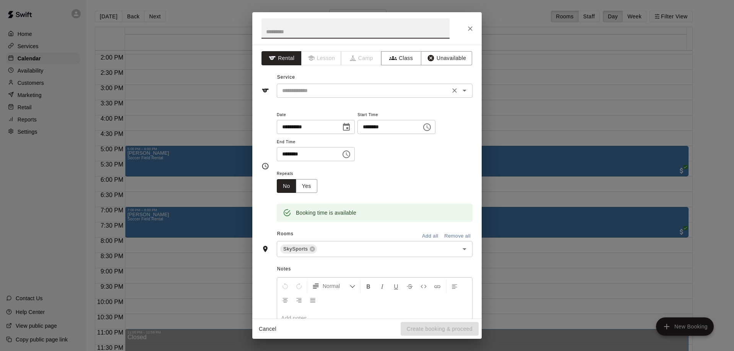
click at [346, 95] on input "text" at bounding box center [363, 91] width 169 height 10
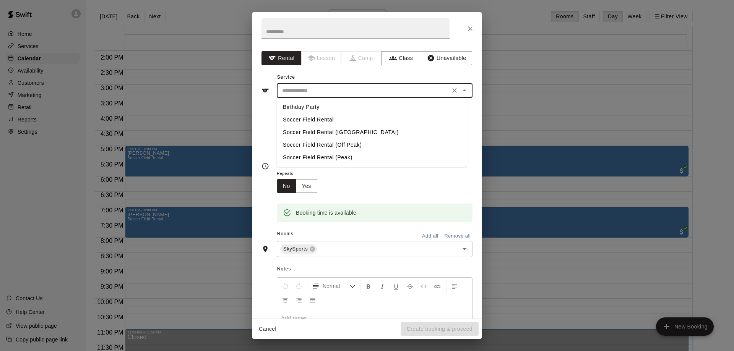
click at [342, 120] on li "Soccer Field Rental" at bounding box center [372, 120] width 190 height 13
type input "**********"
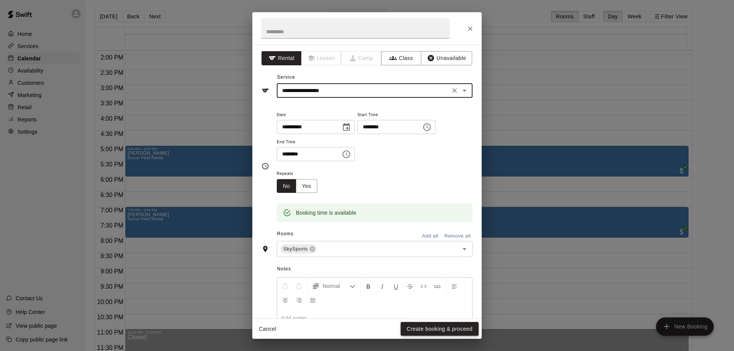
click at [429, 329] on button "Create booking & proceed" at bounding box center [440, 329] width 78 height 14
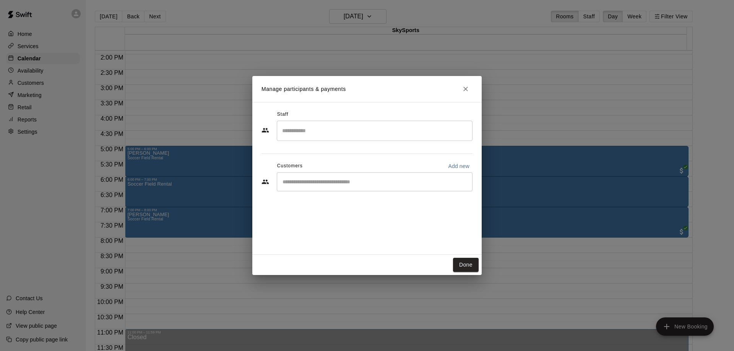
click at [343, 177] on div "​" at bounding box center [375, 181] width 196 height 19
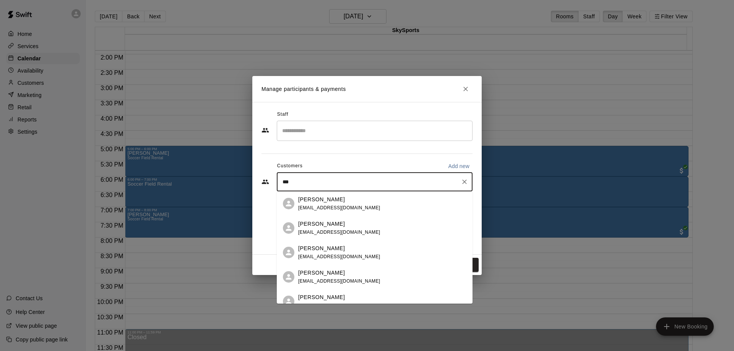
type input "****"
click at [337, 284] on span "[EMAIL_ADDRESS][DOMAIN_NAME]" at bounding box center [339, 281] width 82 height 5
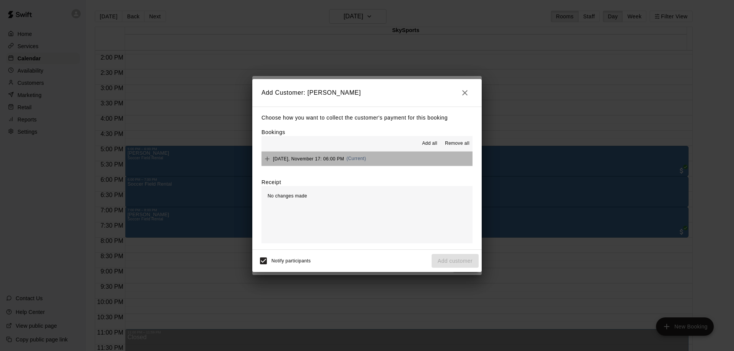
click at [426, 153] on button "[DATE], November 17: 06:00 PM (Current)" at bounding box center [367, 159] width 211 height 14
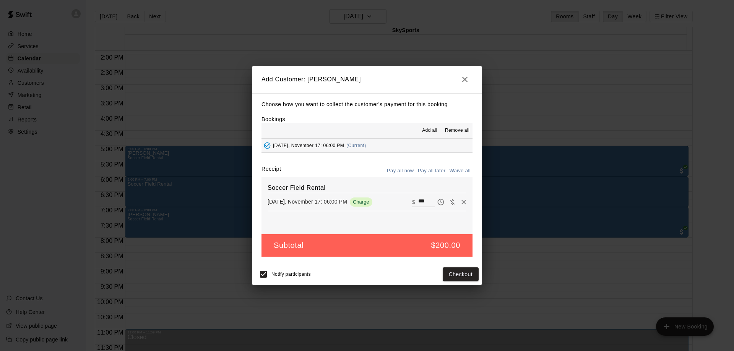
click at [434, 170] on button "Pay all later" at bounding box center [432, 171] width 32 height 12
click at [464, 275] on button "Add customer" at bounding box center [455, 275] width 47 height 14
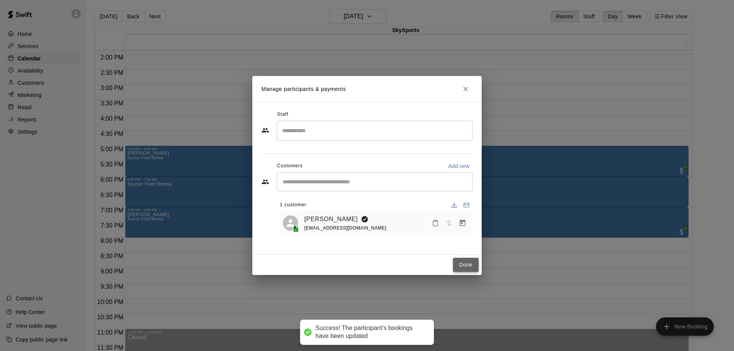
click at [465, 258] on button "Done" at bounding box center [466, 265] width 26 height 14
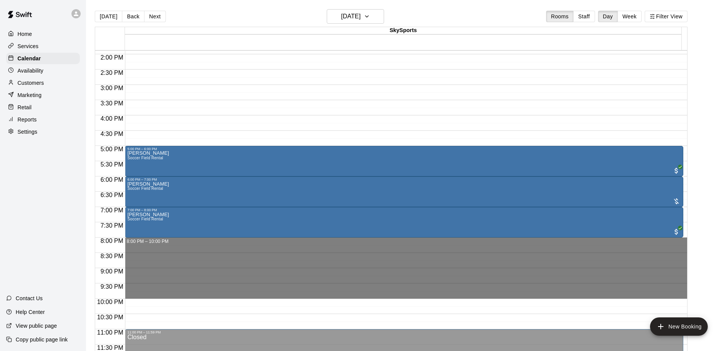
drag, startPoint x: 136, startPoint y: 239, endPoint x: 132, endPoint y: 293, distance: 54.0
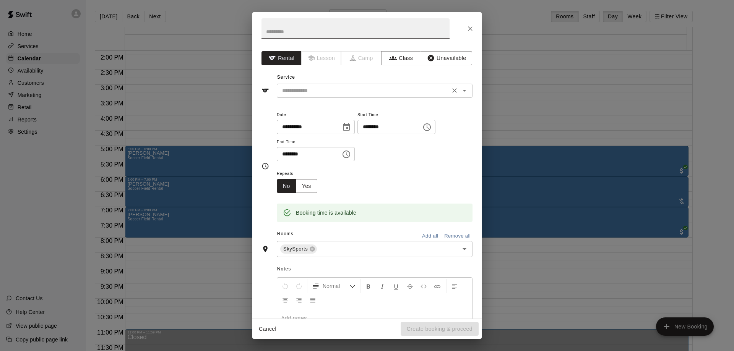
click at [296, 89] on input "text" at bounding box center [363, 91] width 169 height 10
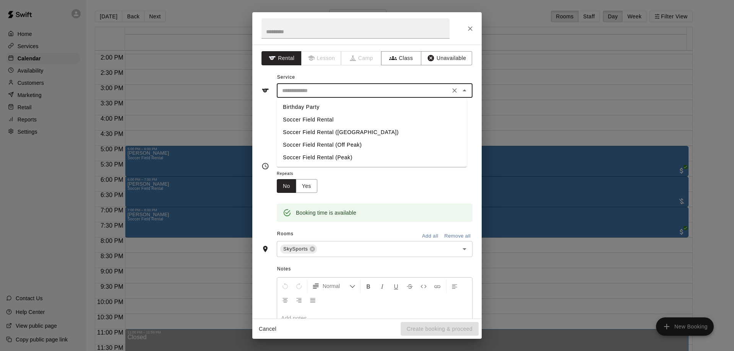
click at [305, 120] on li "Soccer Field Rental" at bounding box center [372, 120] width 190 height 13
type input "**********"
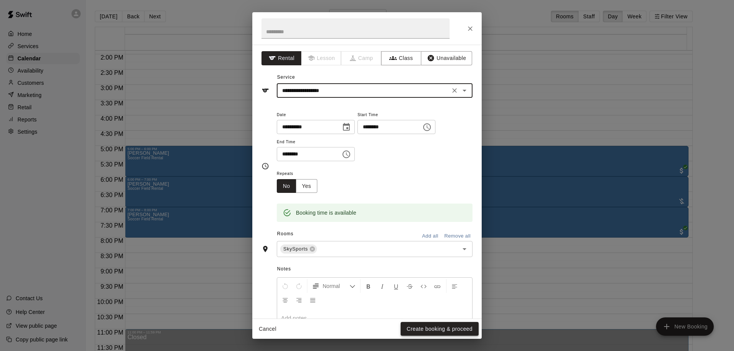
click at [433, 325] on button "Create booking & proceed" at bounding box center [440, 329] width 78 height 14
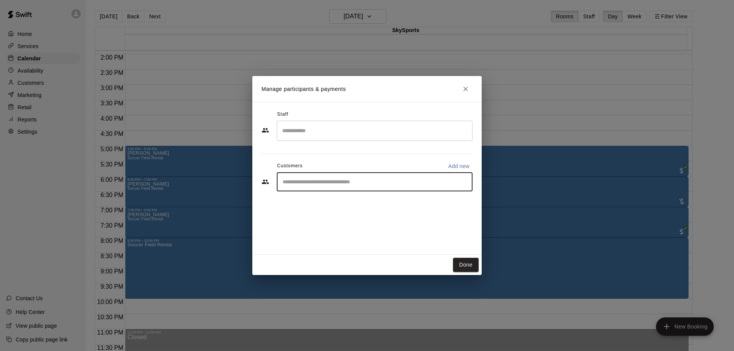
click at [343, 186] on input "Start typing to search customers..." at bounding box center [374, 182] width 189 height 8
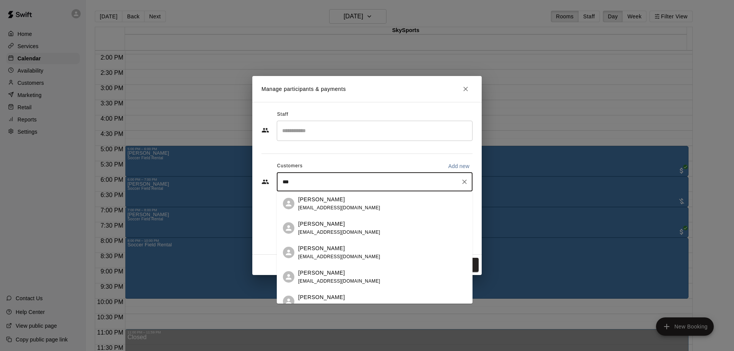
type input "****"
click at [339, 279] on span "[EMAIL_ADDRESS][DOMAIN_NAME]" at bounding box center [339, 281] width 82 height 5
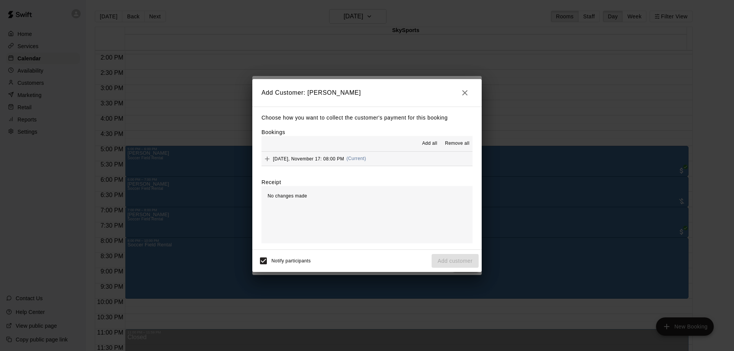
click at [402, 161] on button "[DATE], November 17: 08:00 PM (Current)" at bounding box center [367, 159] width 211 height 14
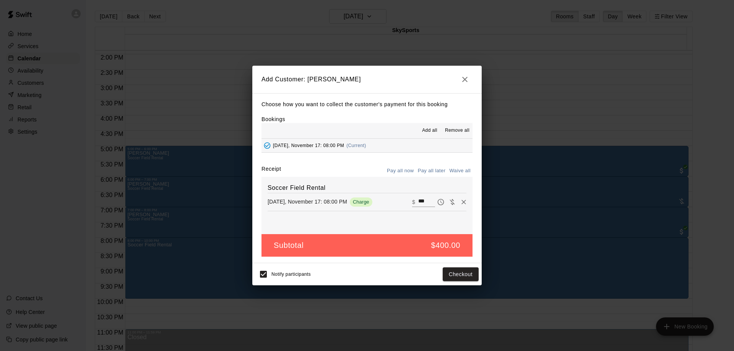
click at [428, 174] on button "Pay all later" at bounding box center [432, 171] width 32 height 12
click at [458, 276] on button "Add customer" at bounding box center [455, 275] width 47 height 14
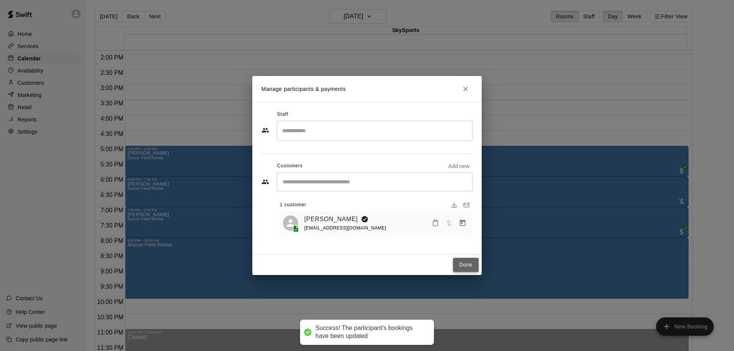
click at [465, 262] on button "Done" at bounding box center [466, 265] width 26 height 14
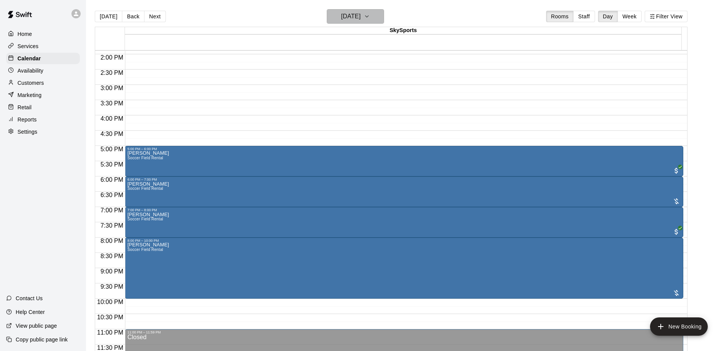
click at [383, 19] on button "[DATE]" at bounding box center [355, 16] width 57 height 15
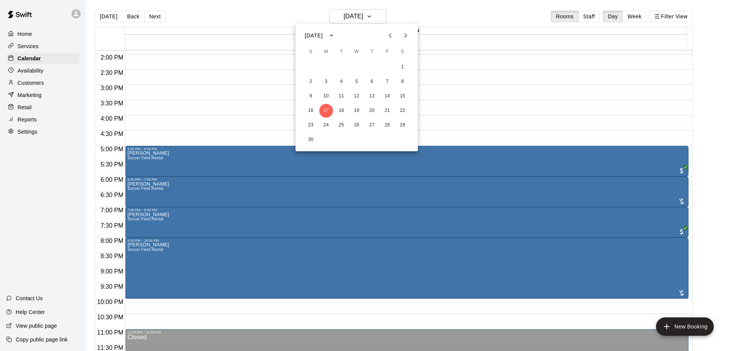
click at [246, 64] on div at bounding box center [367, 175] width 734 height 351
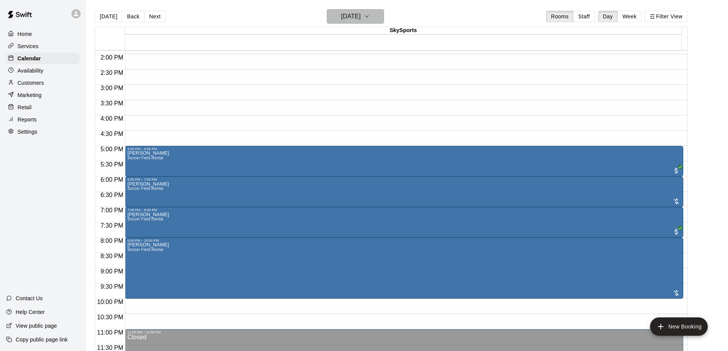
click at [361, 18] on h6 "[DATE]" at bounding box center [350, 16] width 19 height 11
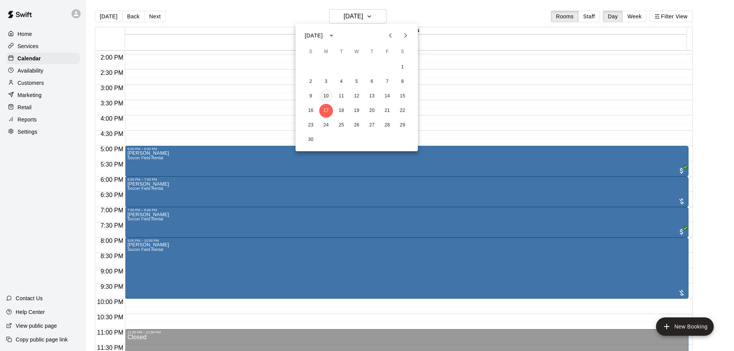
click at [330, 93] on button "10" at bounding box center [326, 96] width 14 height 14
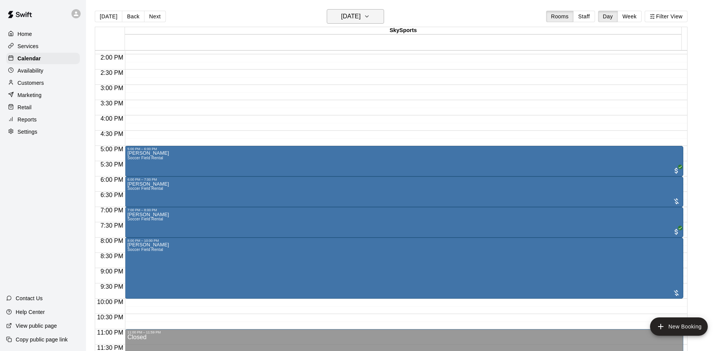
click at [361, 15] on h6 "[DATE]" at bounding box center [350, 16] width 19 height 11
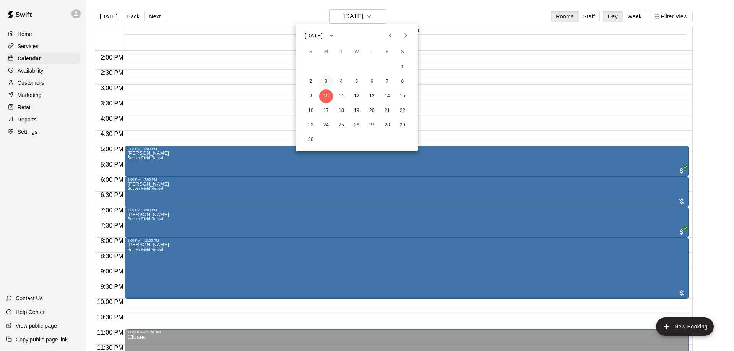
click at [329, 78] on button "3" at bounding box center [326, 82] width 14 height 14
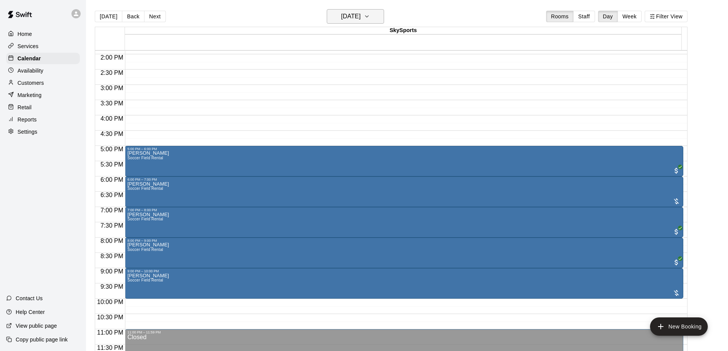
click at [361, 15] on h6 "[DATE]" at bounding box center [350, 16] width 19 height 11
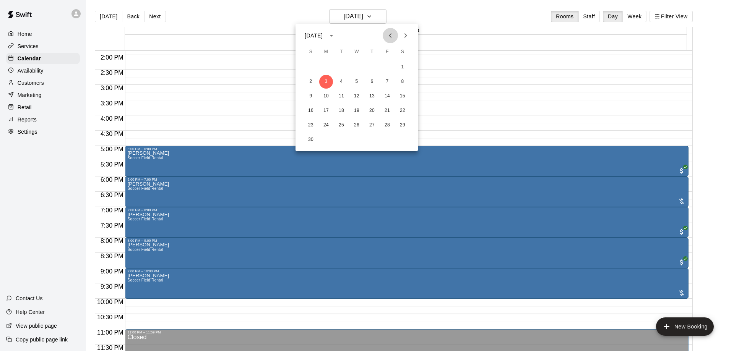
click at [393, 38] on icon "Previous month" at bounding box center [390, 35] width 9 height 9
click at [328, 124] on button "27" at bounding box center [326, 126] width 14 height 14
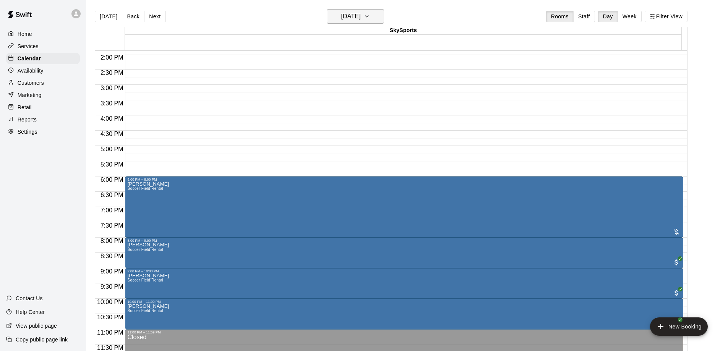
click at [361, 12] on h6 "[DATE]" at bounding box center [350, 16] width 19 height 11
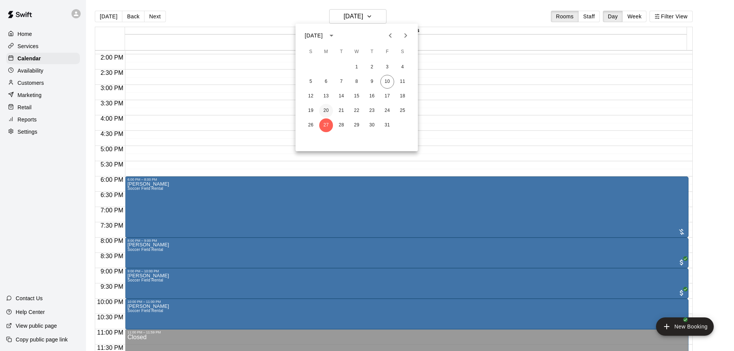
click at [327, 110] on button "20" at bounding box center [326, 111] width 14 height 14
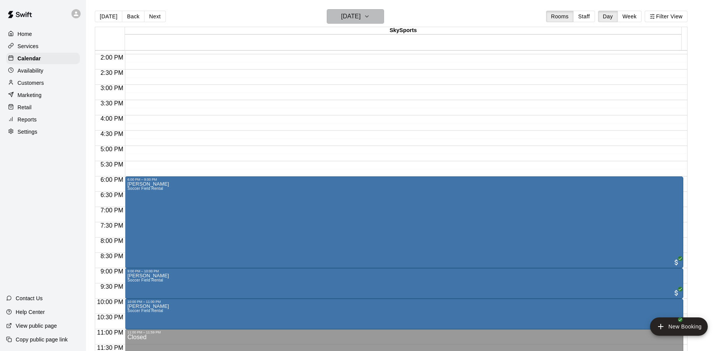
click at [361, 19] on h6 "[DATE]" at bounding box center [350, 16] width 19 height 11
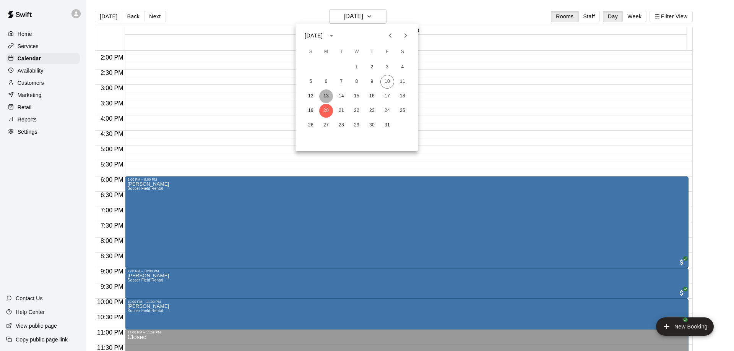
click at [325, 96] on button "13" at bounding box center [326, 96] width 14 height 14
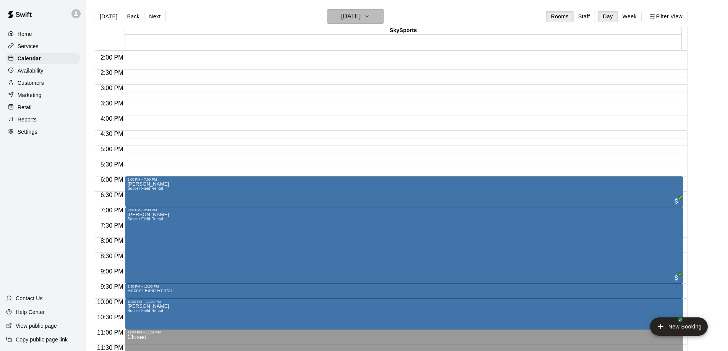
click at [356, 20] on h6 "[DATE]" at bounding box center [350, 16] width 19 height 11
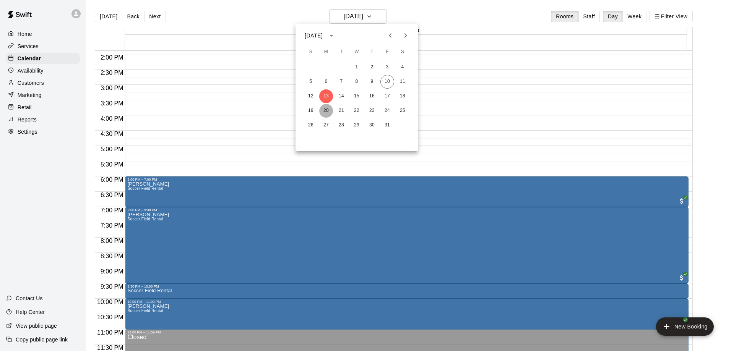
click at [328, 112] on button "20" at bounding box center [326, 111] width 14 height 14
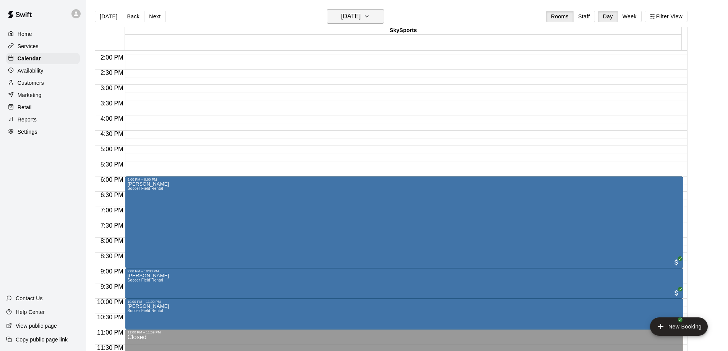
click at [370, 16] on icon "button" at bounding box center [367, 16] width 6 height 9
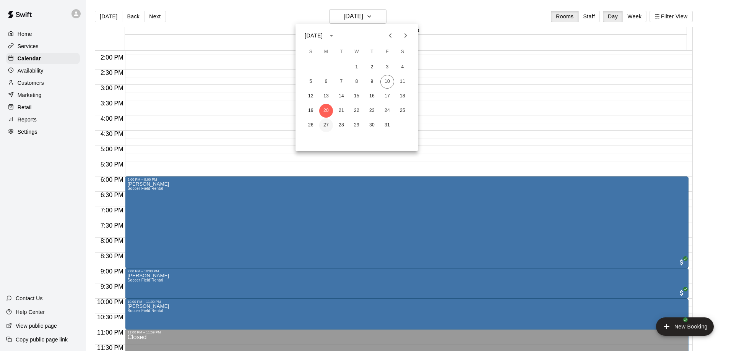
click at [322, 123] on button "27" at bounding box center [326, 126] width 14 height 14
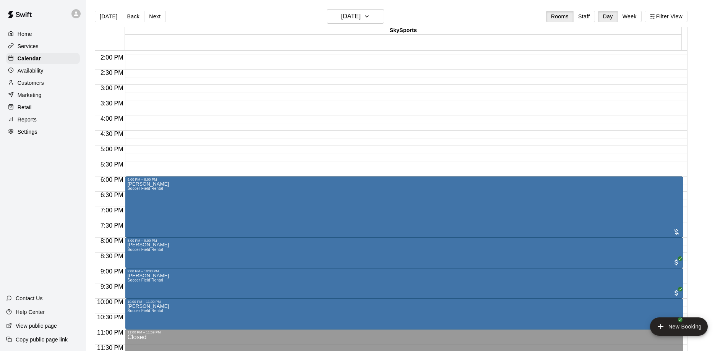
click at [369, 25] on div "[DATE] Back [DATE][DATE] Rooms Staff Day Week Filter View" at bounding box center [391, 18] width 593 height 18
click at [361, 13] on h6 "[DATE]" at bounding box center [350, 16] width 19 height 11
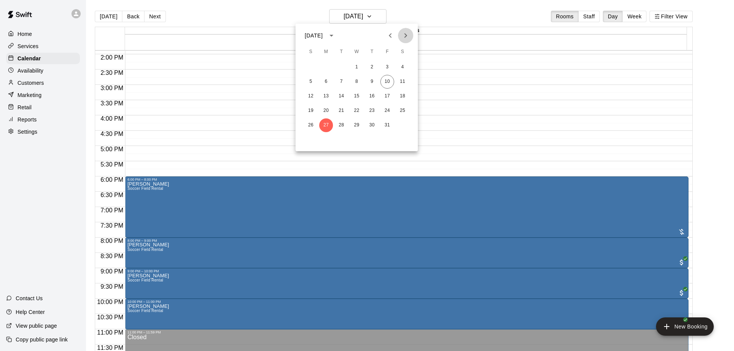
click at [405, 33] on icon "Next month" at bounding box center [406, 35] width 3 height 5
click at [330, 79] on button "3" at bounding box center [326, 82] width 14 height 14
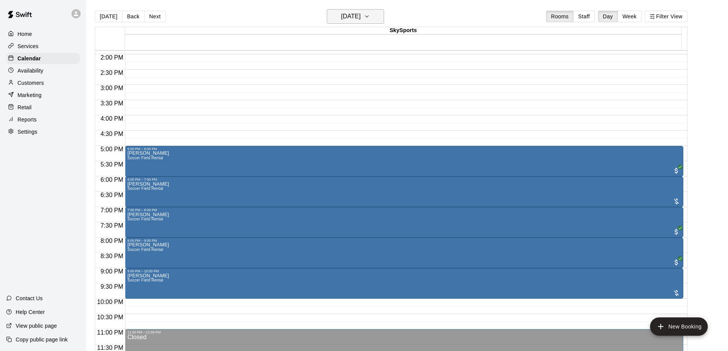
click at [355, 15] on h6 "[DATE]" at bounding box center [350, 16] width 19 height 11
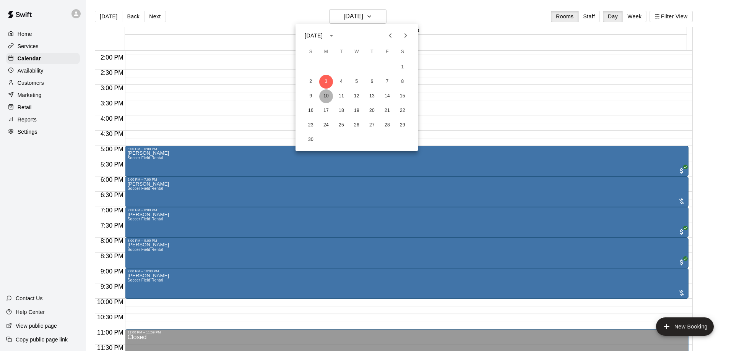
click at [330, 93] on button "10" at bounding box center [326, 96] width 14 height 14
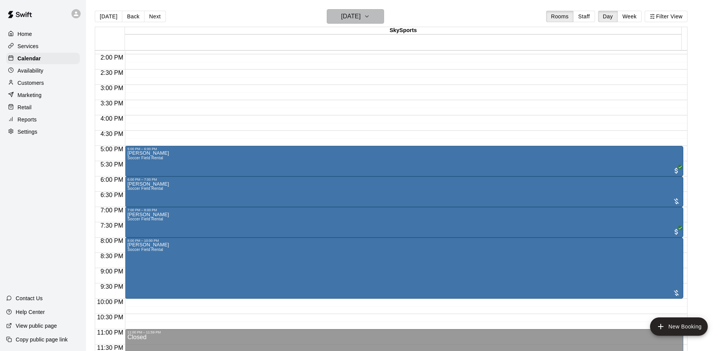
click at [361, 16] on h6 "[DATE]" at bounding box center [350, 16] width 19 height 11
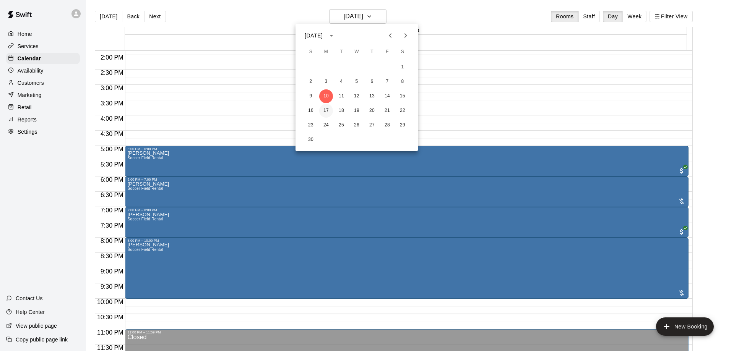
click at [322, 111] on button "17" at bounding box center [326, 111] width 14 height 14
